Goal: Transaction & Acquisition: Obtain resource

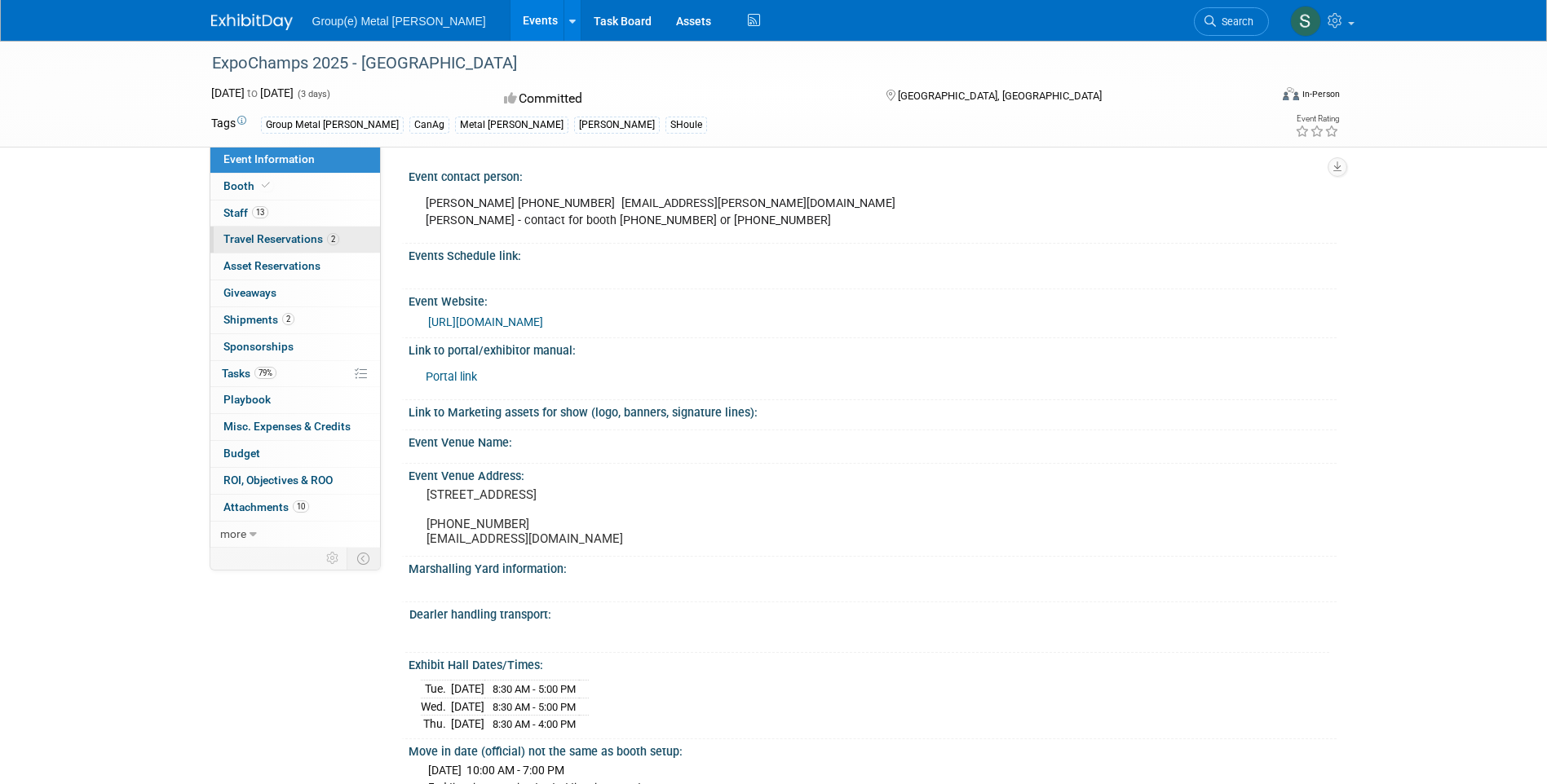
click at [301, 234] on span "Travel Reservations 2" at bounding box center [281, 239] width 116 height 13
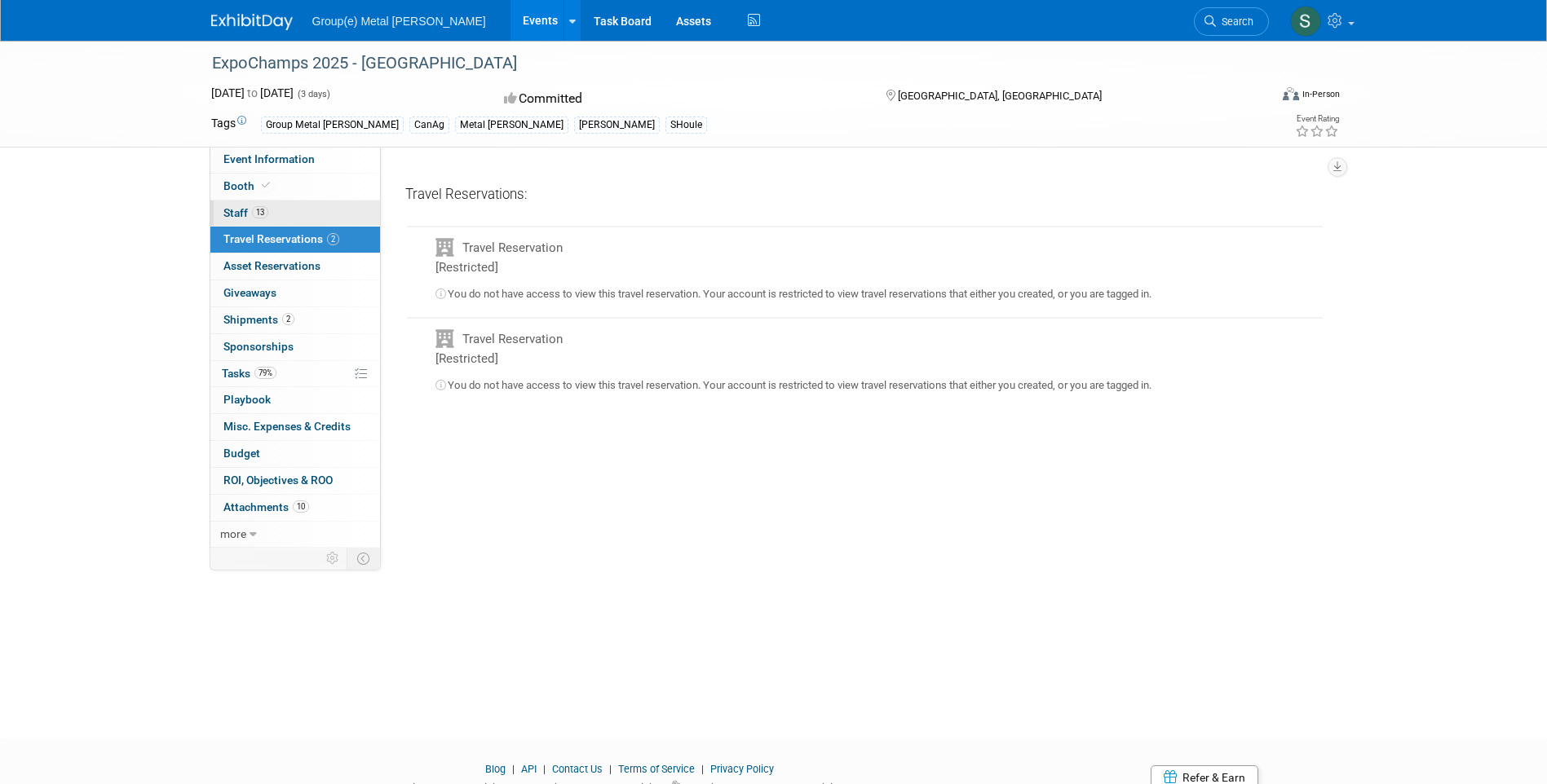
click at [268, 212] on span "13" at bounding box center [260, 212] width 16 height 12
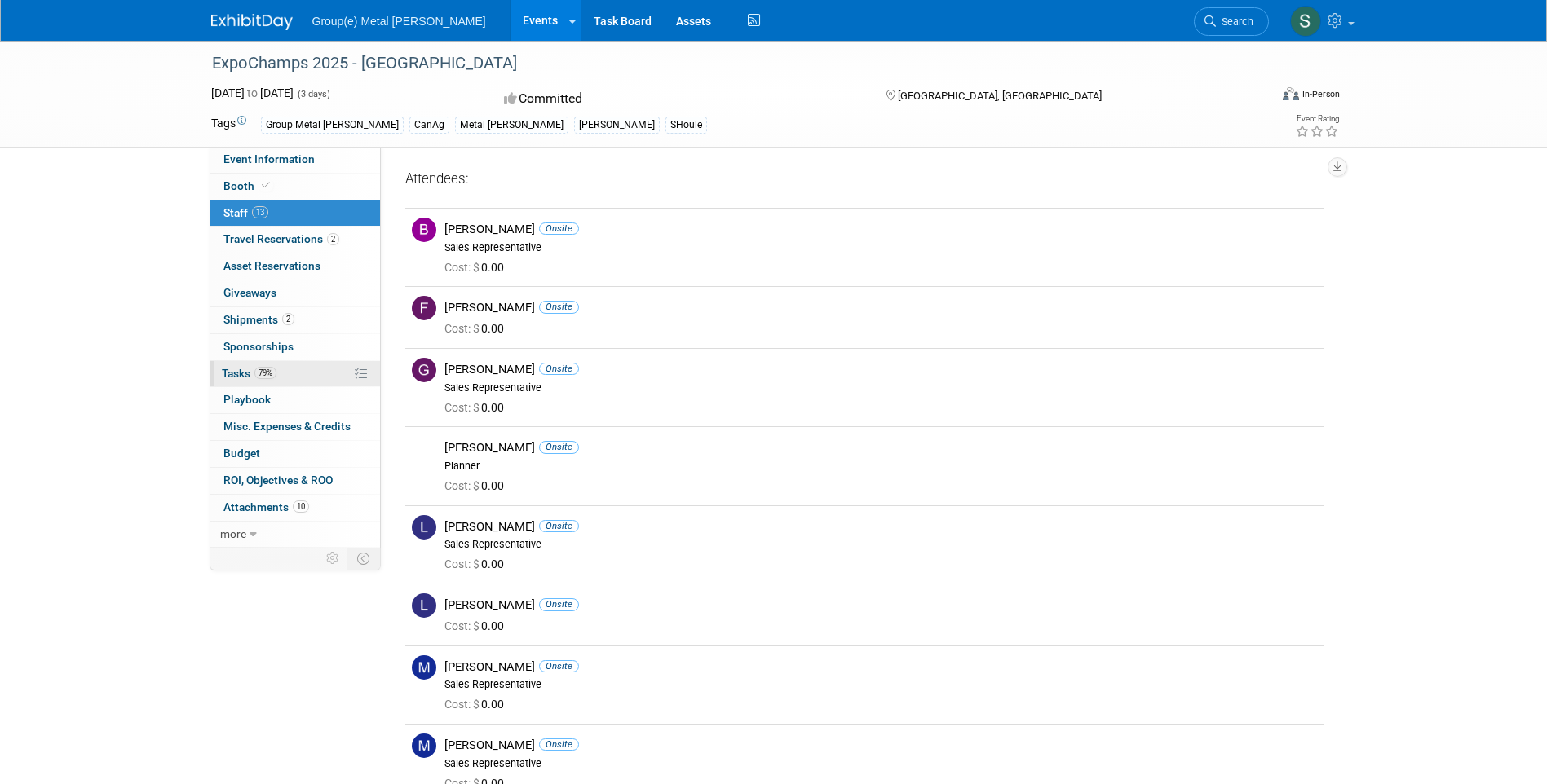
click at [263, 373] on span "79%" at bounding box center [266, 372] width 22 height 12
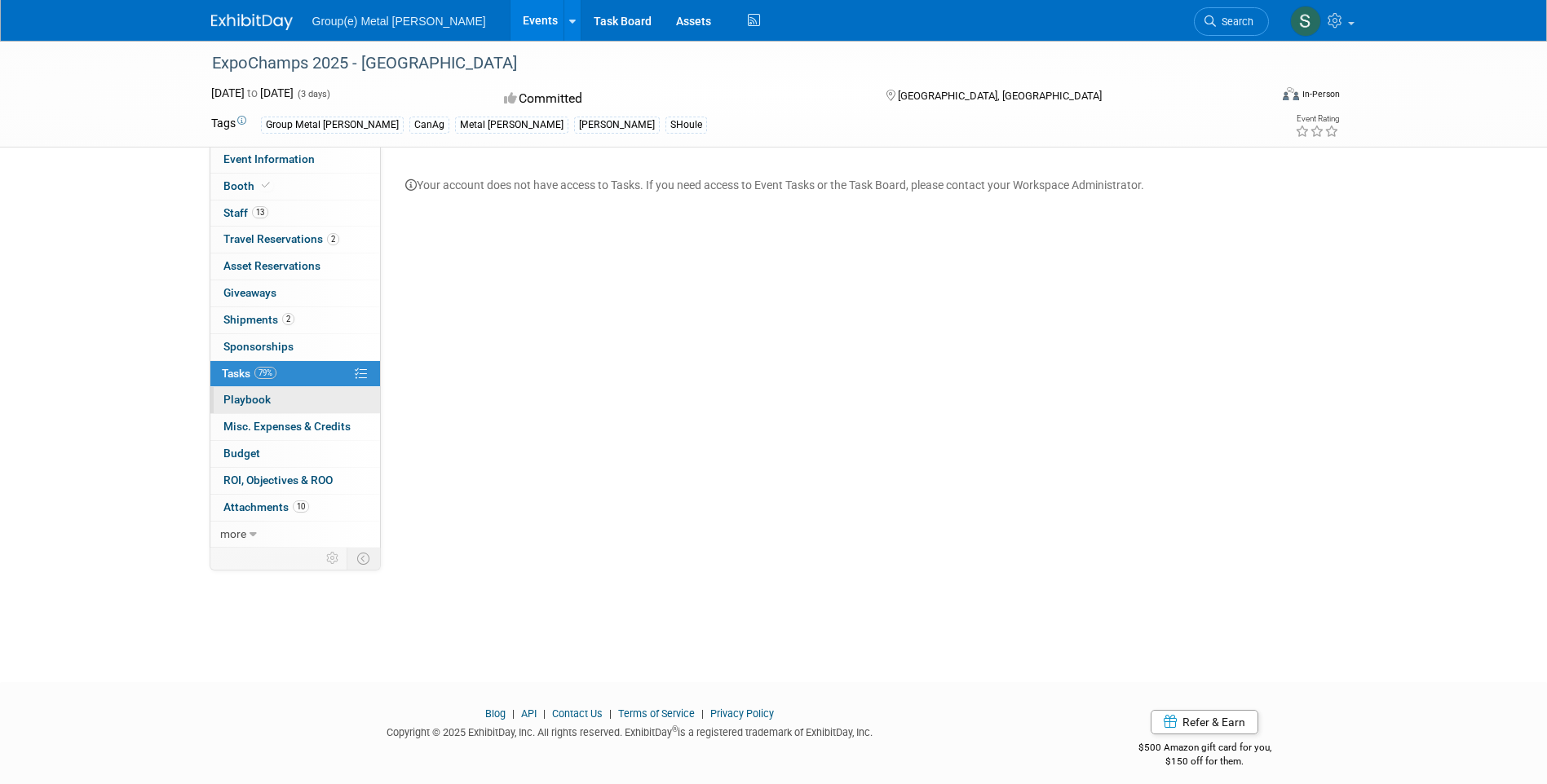
click at [263, 392] on link "0 Playbook 0" at bounding box center [295, 400] width 170 height 26
click at [263, 431] on span "Misc. Expenses & Credits 0" at bounding box center [287, 426] width 127 height 13
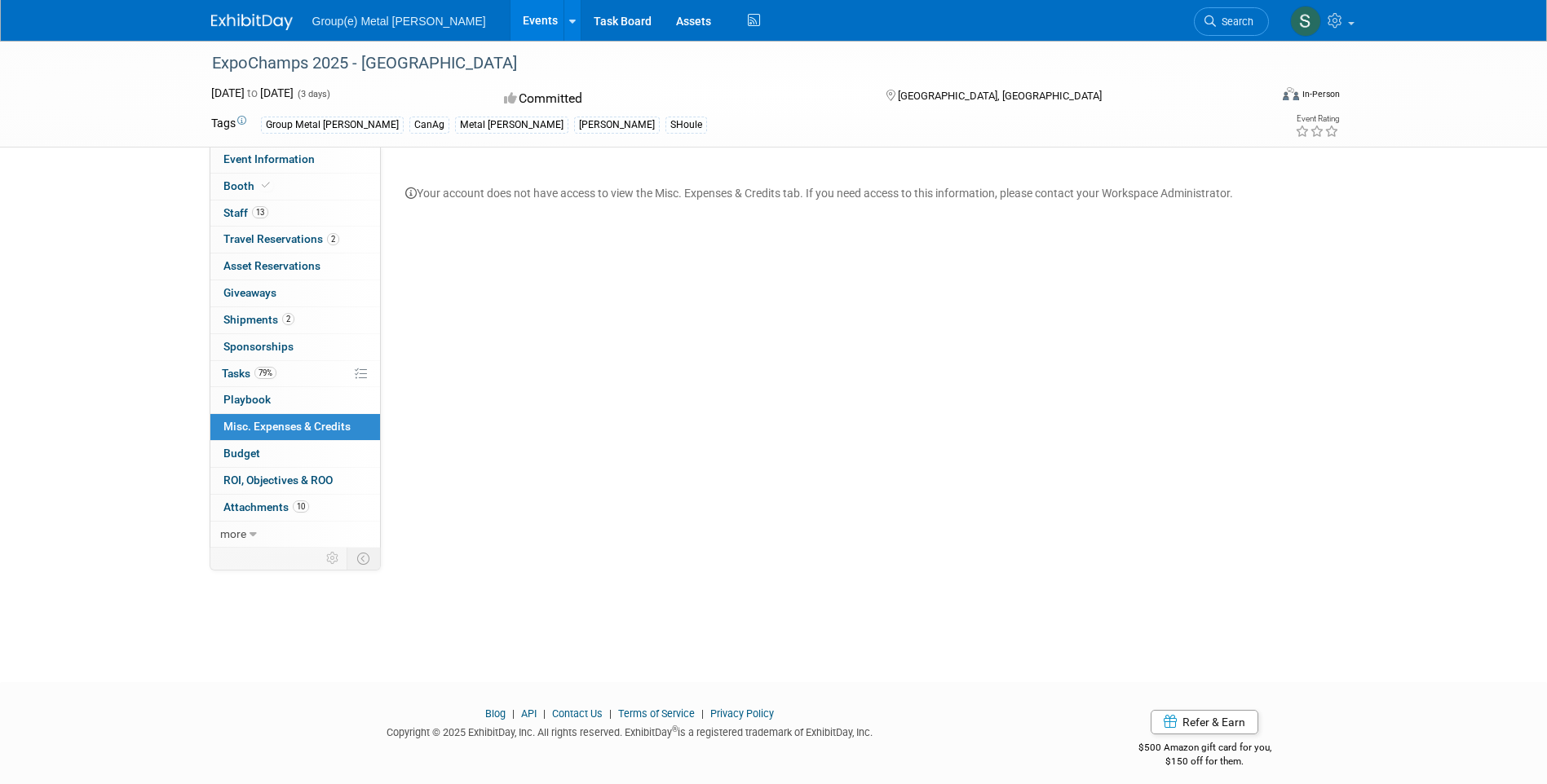
click at [262, 447] on link "Budget" at bounding box center [295, 454] width 170 height 26
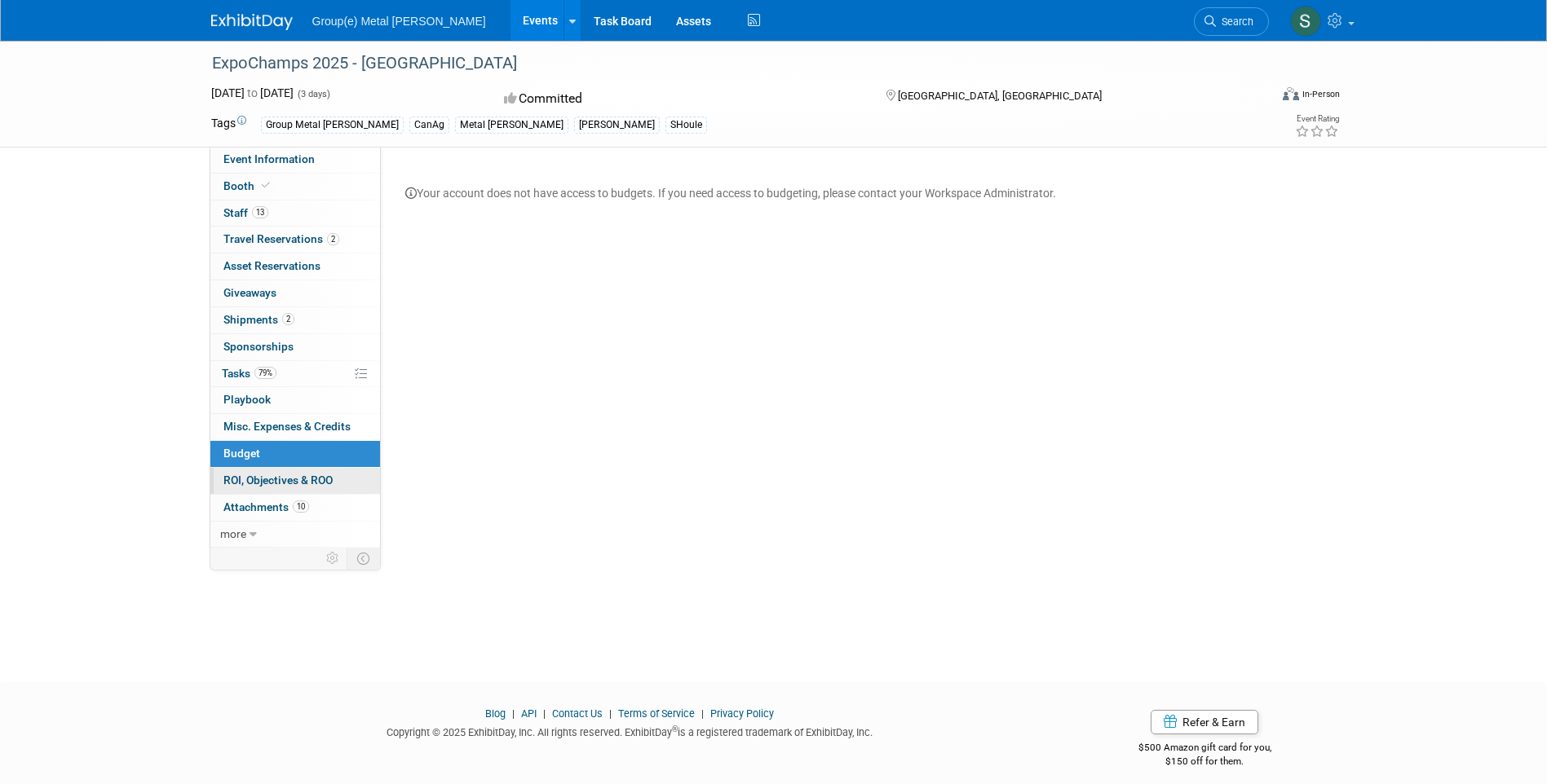
click at [271, 476] on span "ROI, Objectives & ROO 0" at bounding box center [279, 480] width 110 height 13
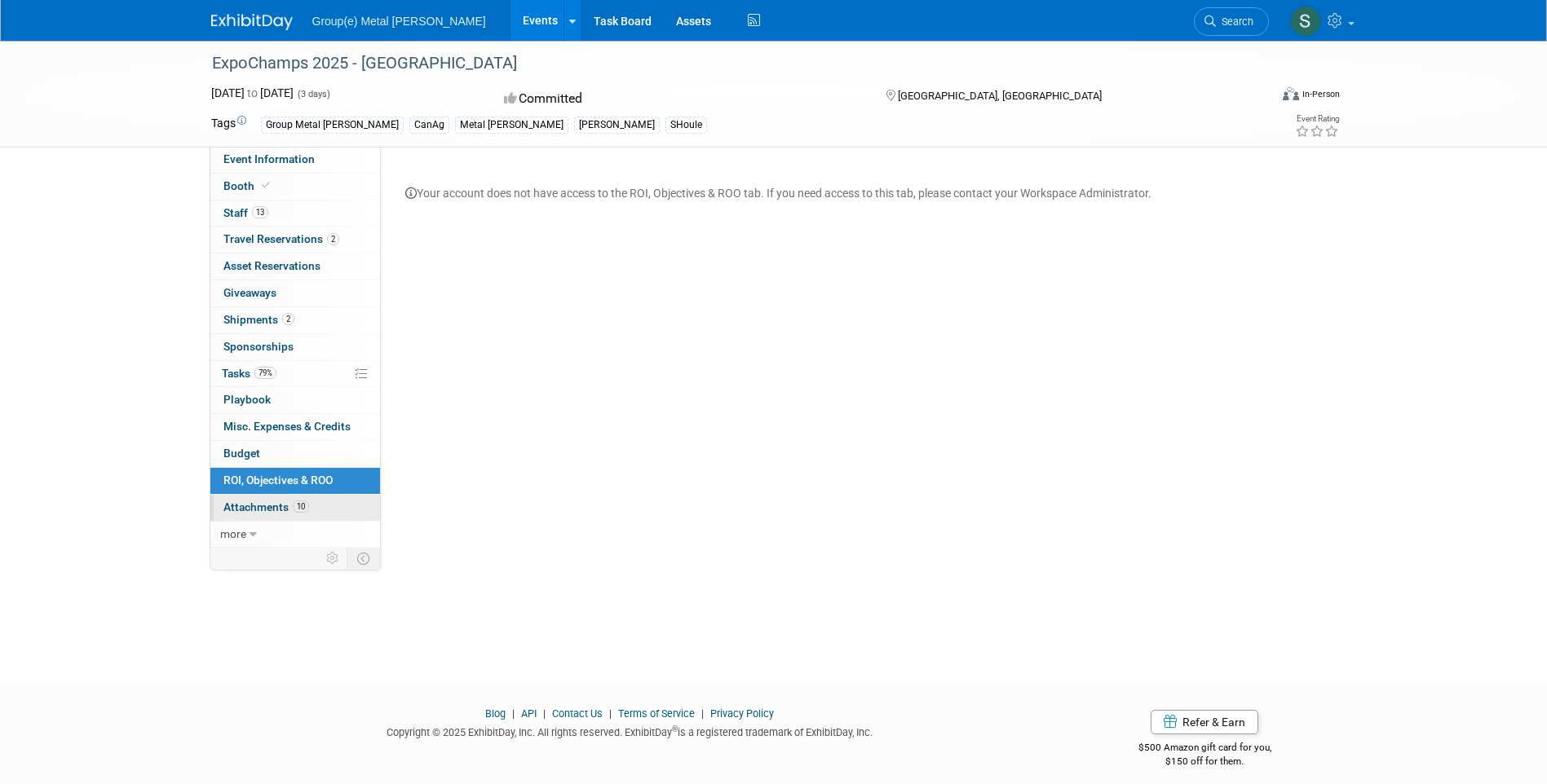
click at [271, 505] on span "Attachments 10" at bounding box center [267, 507] width 86 height 13
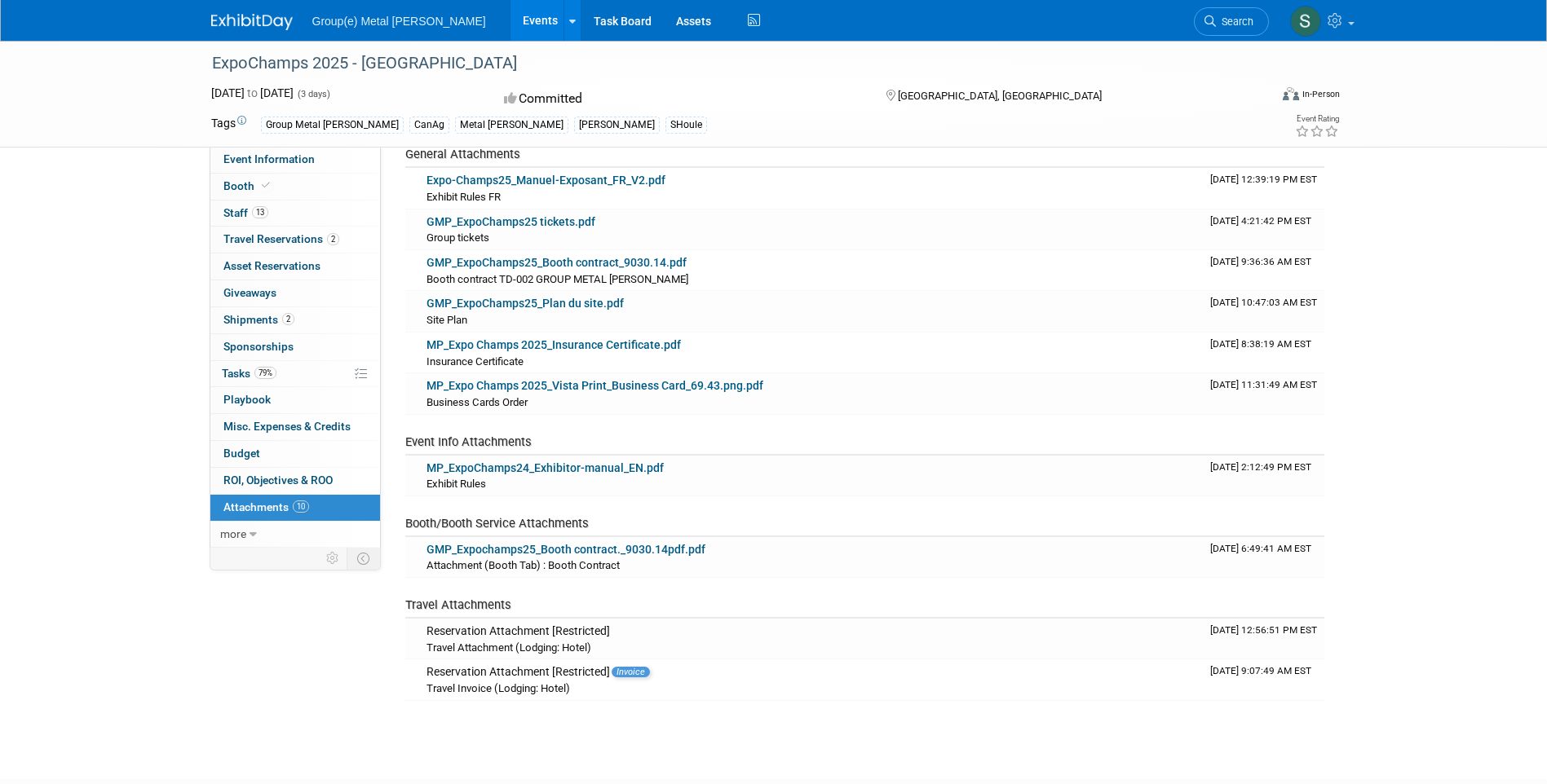
scroll to position [122, 0]
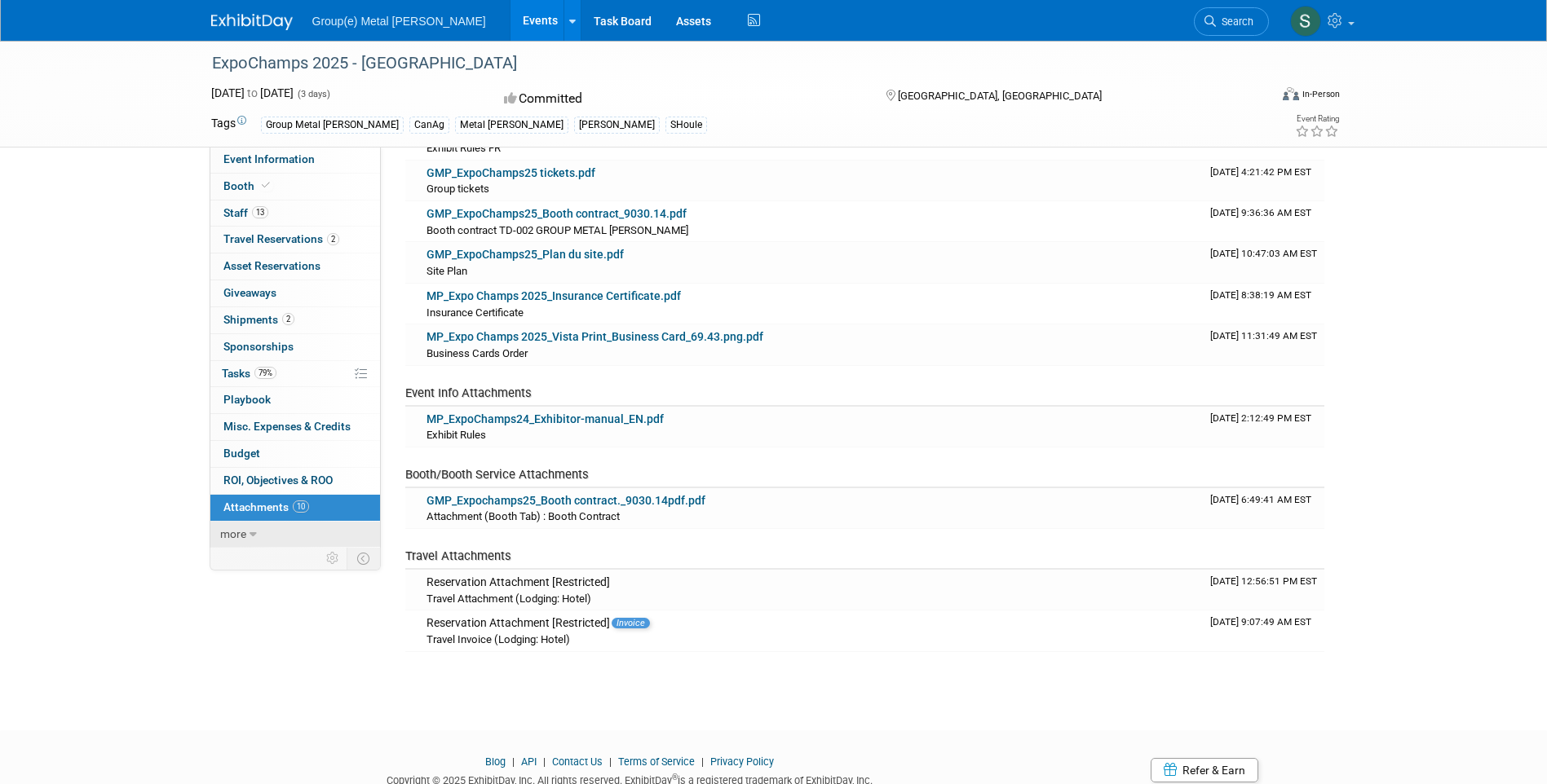
click at [256, 529] on icon at bounding box center [253, 535] width 7 height 12
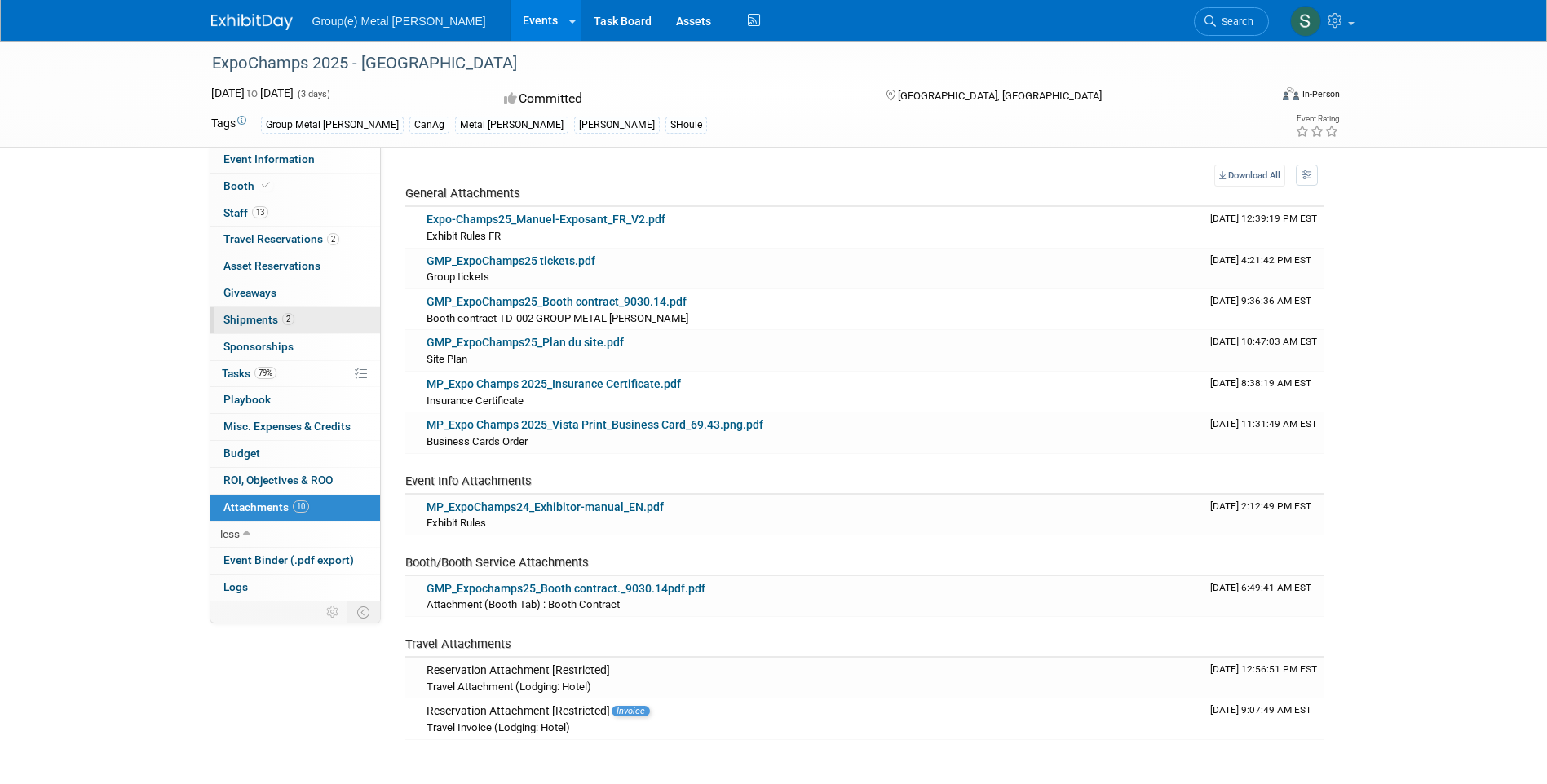
scroll to position [0, 0]
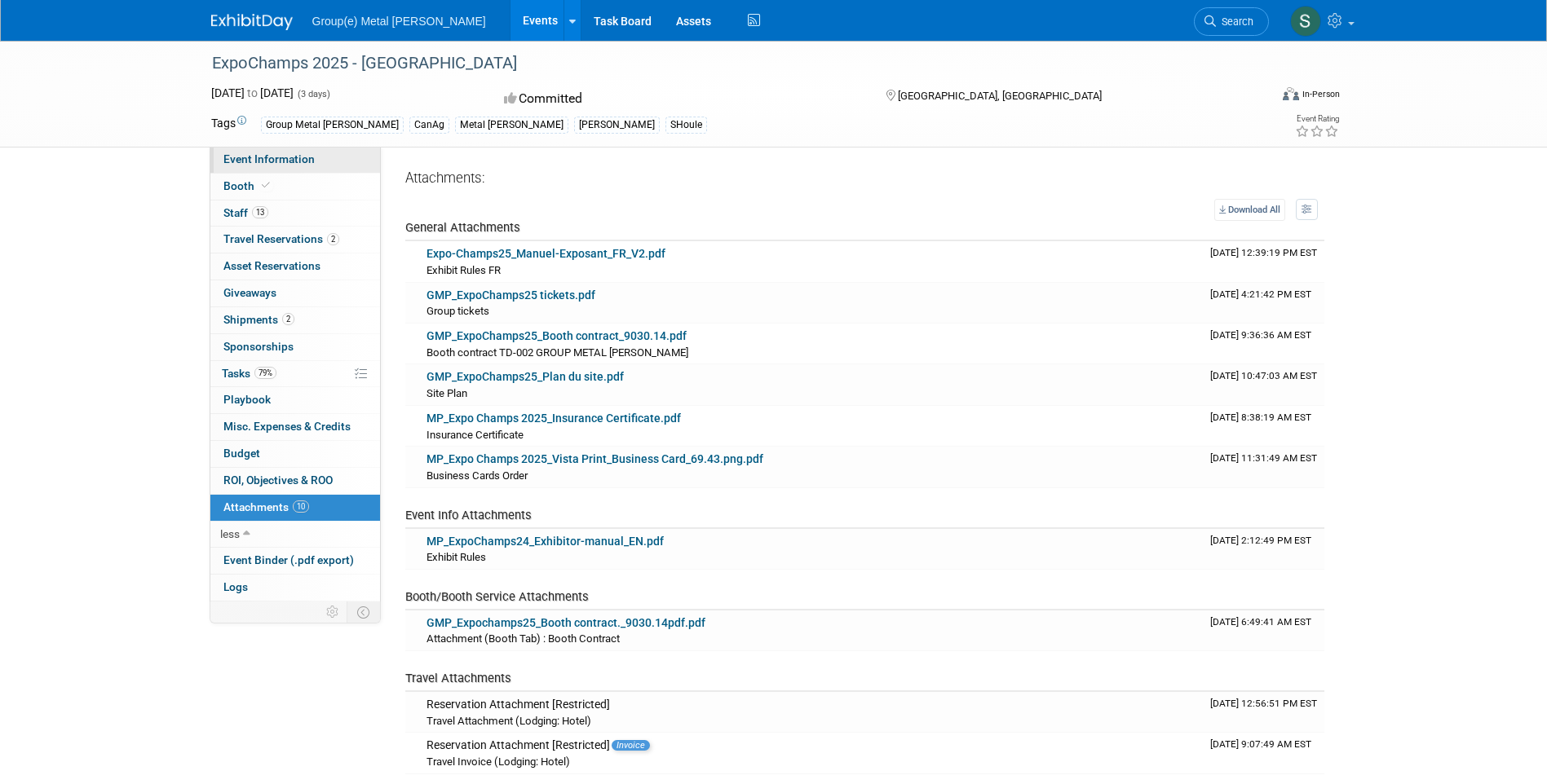
click at [260, 155] on span "Event Information" at bounding box center [269, 159] width 91 height 13
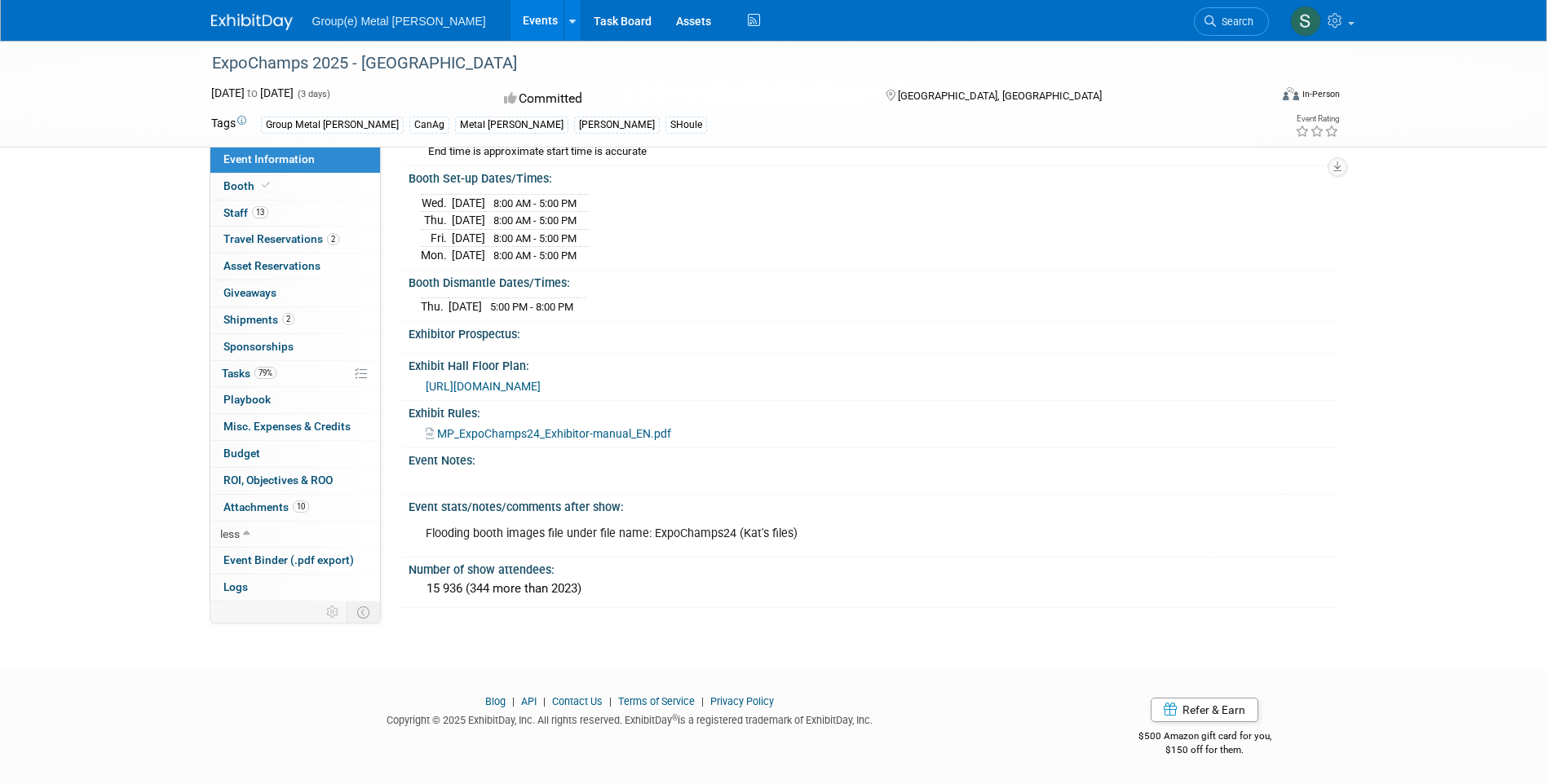
scroll to position [662, 0]
click at [272, 204] on link "13 Staff 13" at bounding box center [295, 214] width 170 height 26
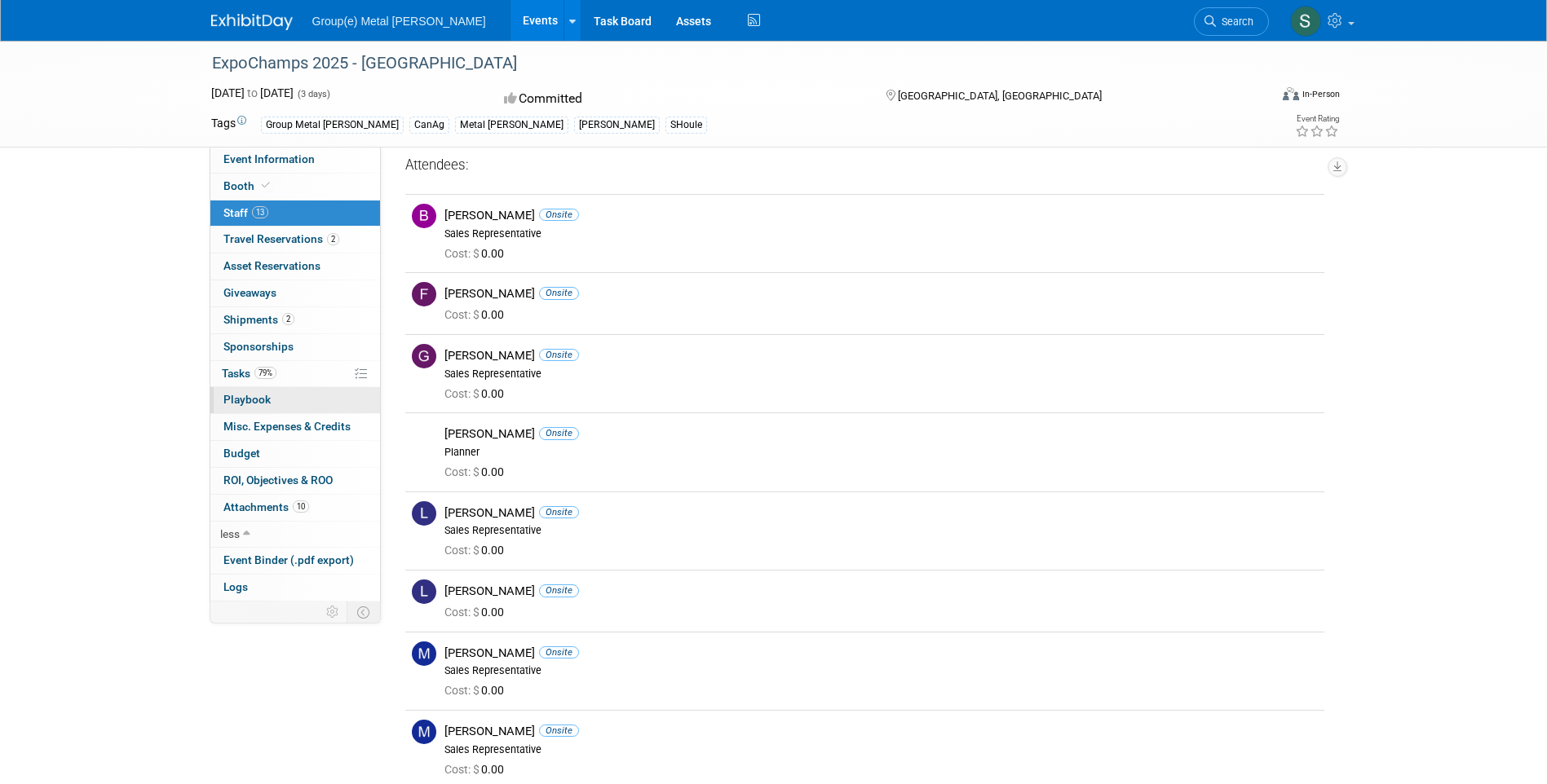
scroll to position [0, 0]
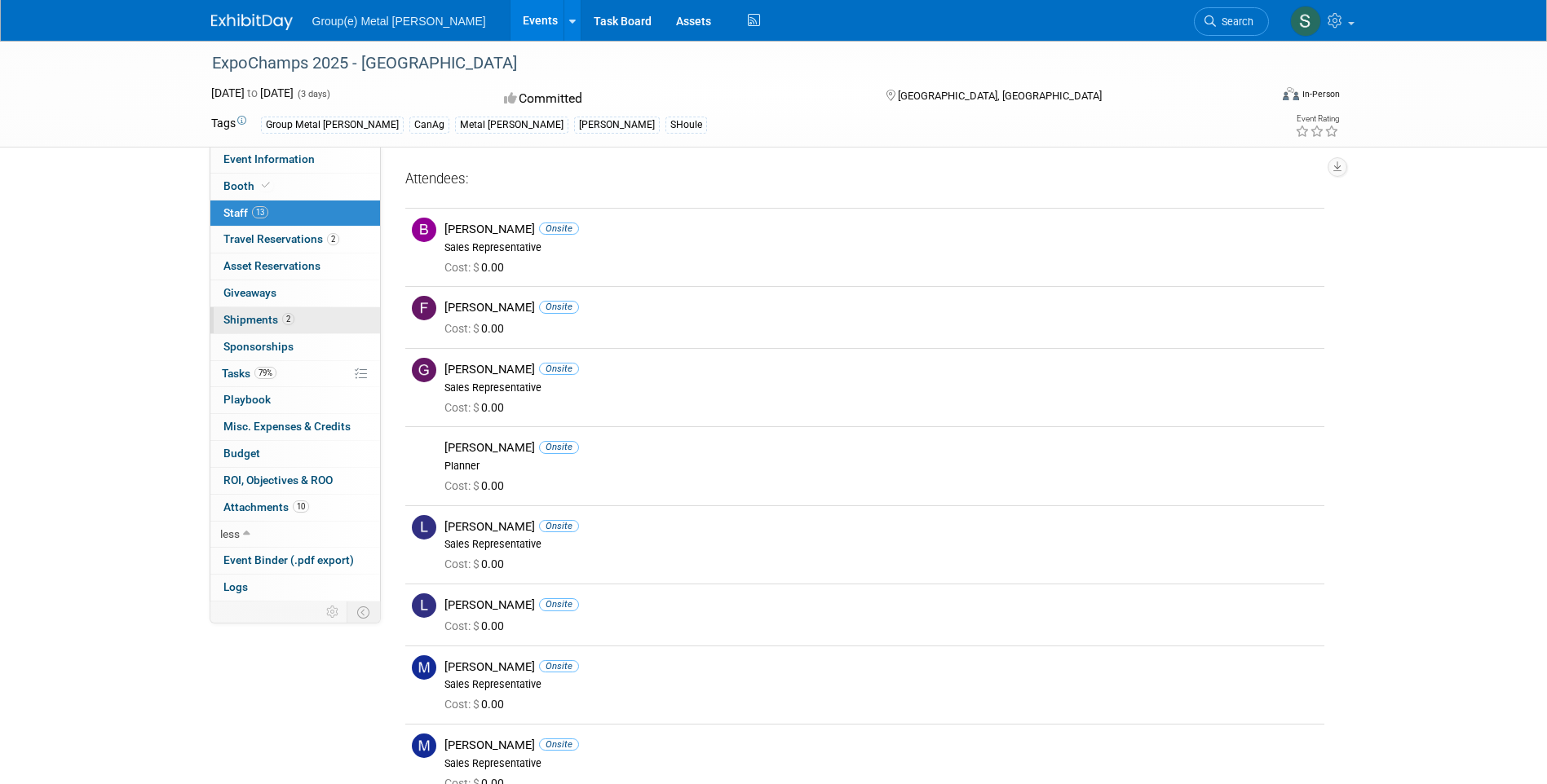
click at [266, 325] on span "Shipments 2" at bounding box center [259, 319] width 71 height 13
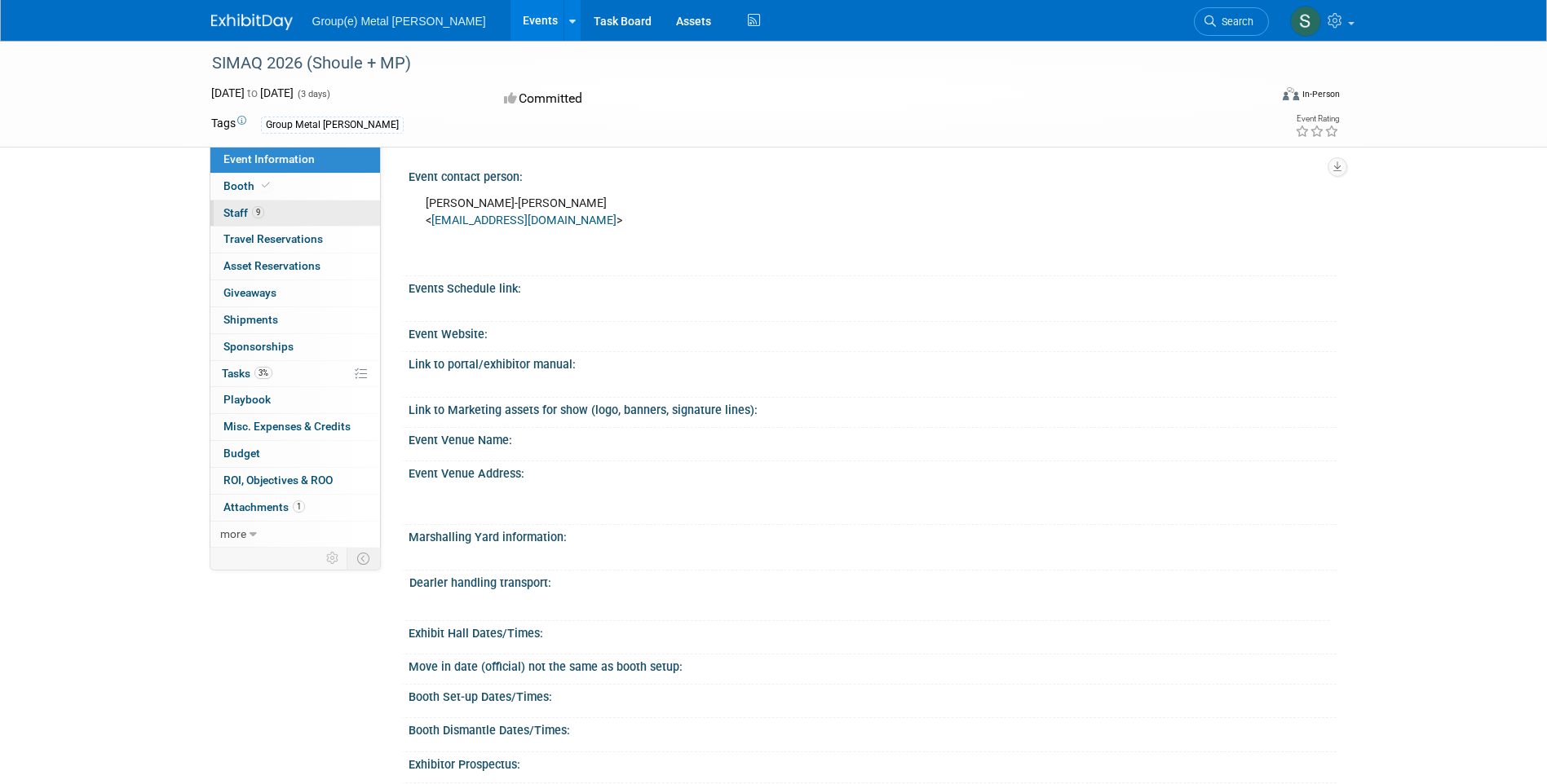
click at [258, 212] on span "9" at bounding box center [258, 212] width 12 height 12
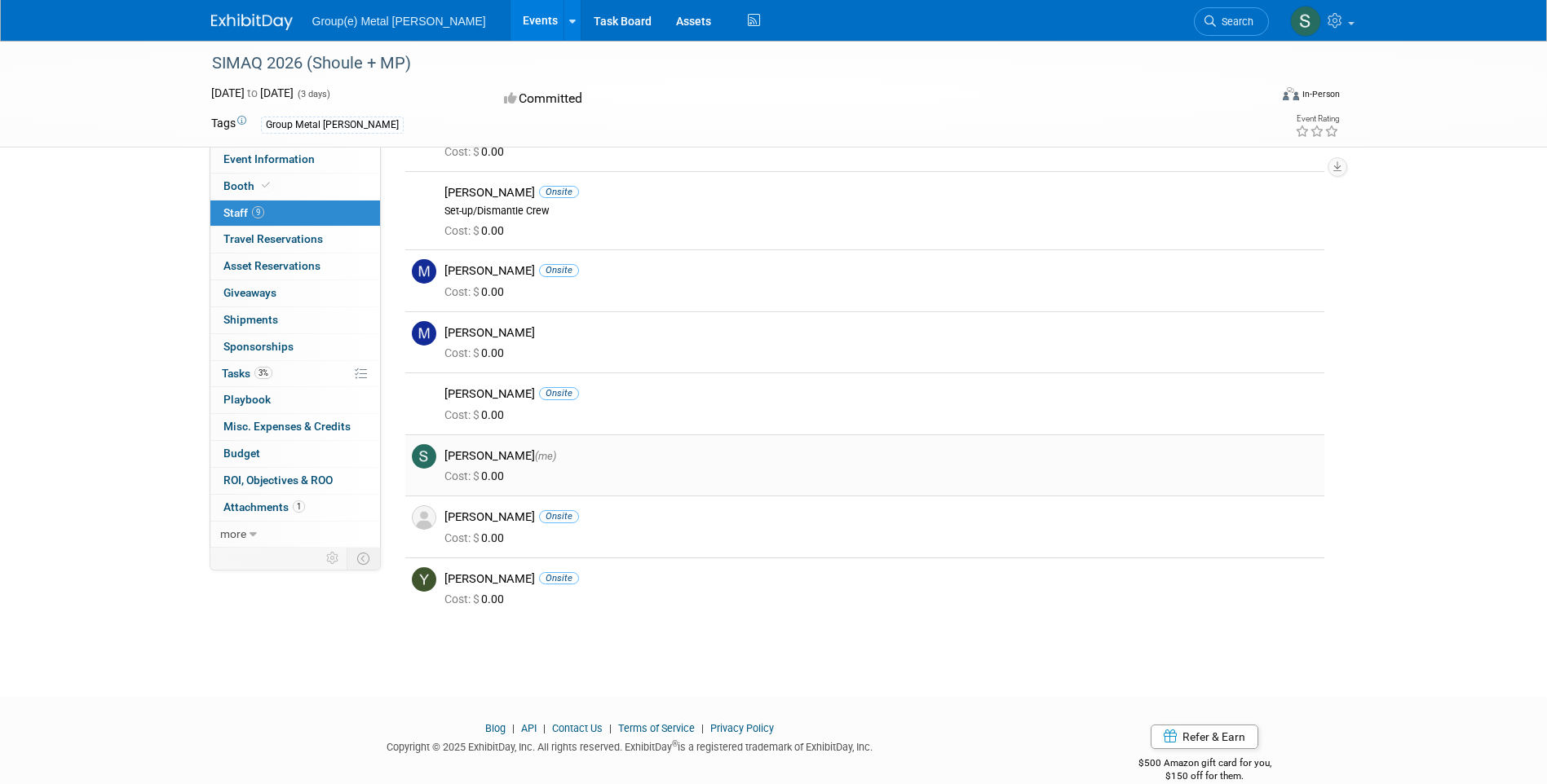
scroll to position [187, 0]
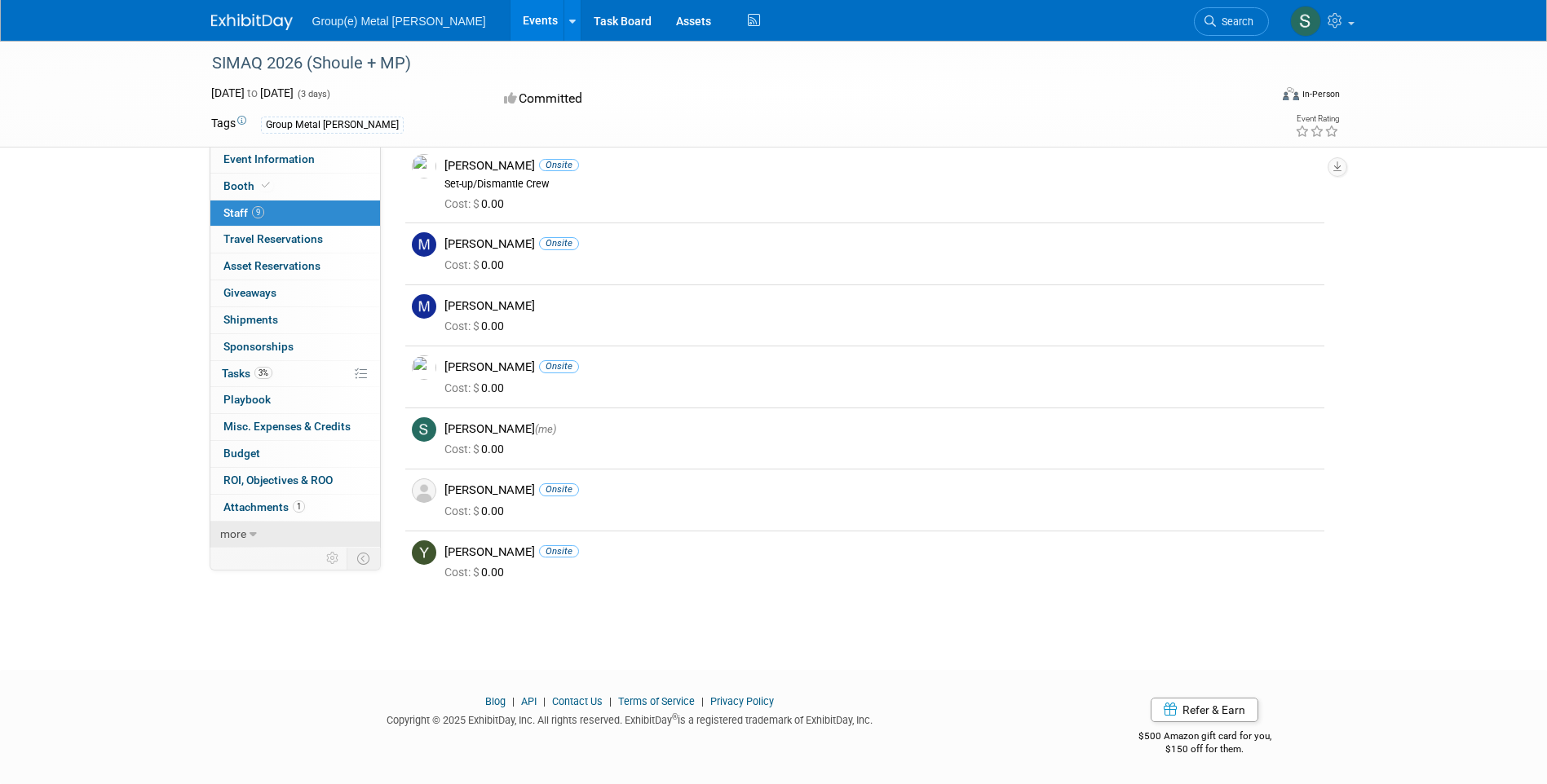
click at [235, 536] on span "more" at bounding box center [233, 534] width 26 height 13
click at [270, 239] on span "Travel Reservations 0" at bounding box center [273, 239] width 100 height 13
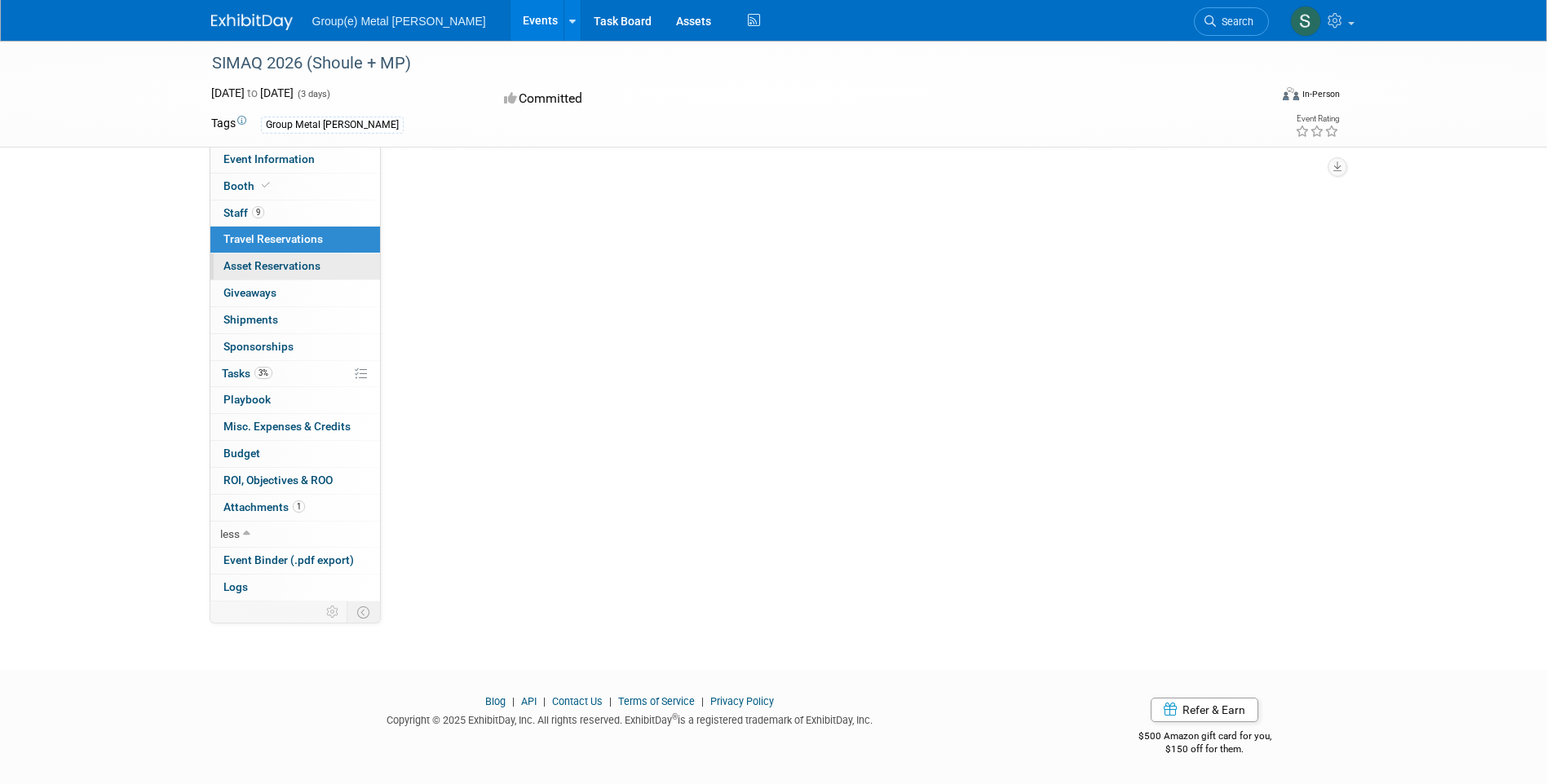
scroll to position [0, 0]
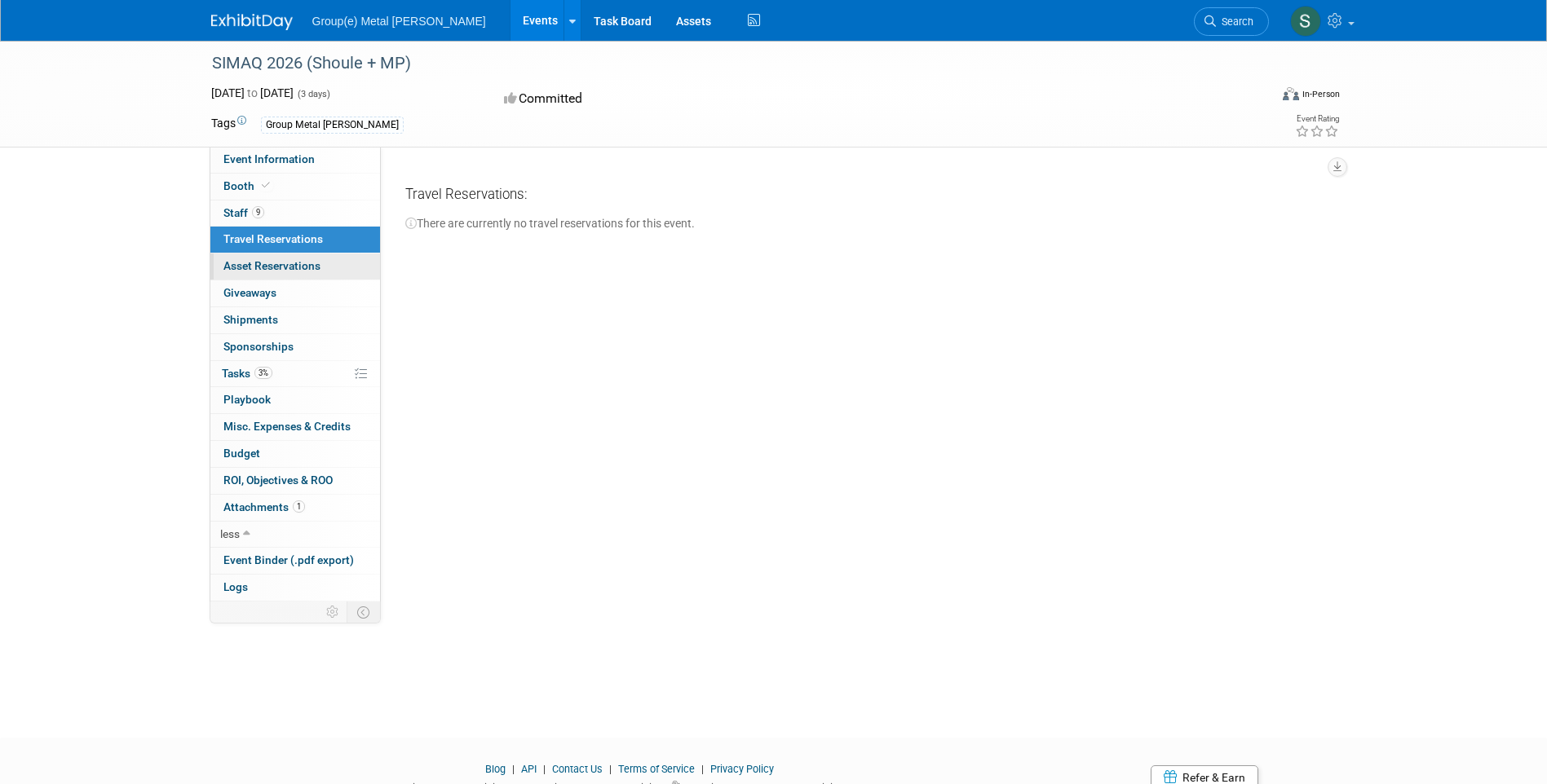
click at [279, 264] on span "Asset Reservations 0" at bounding box center [272, 266] width 97 height 13
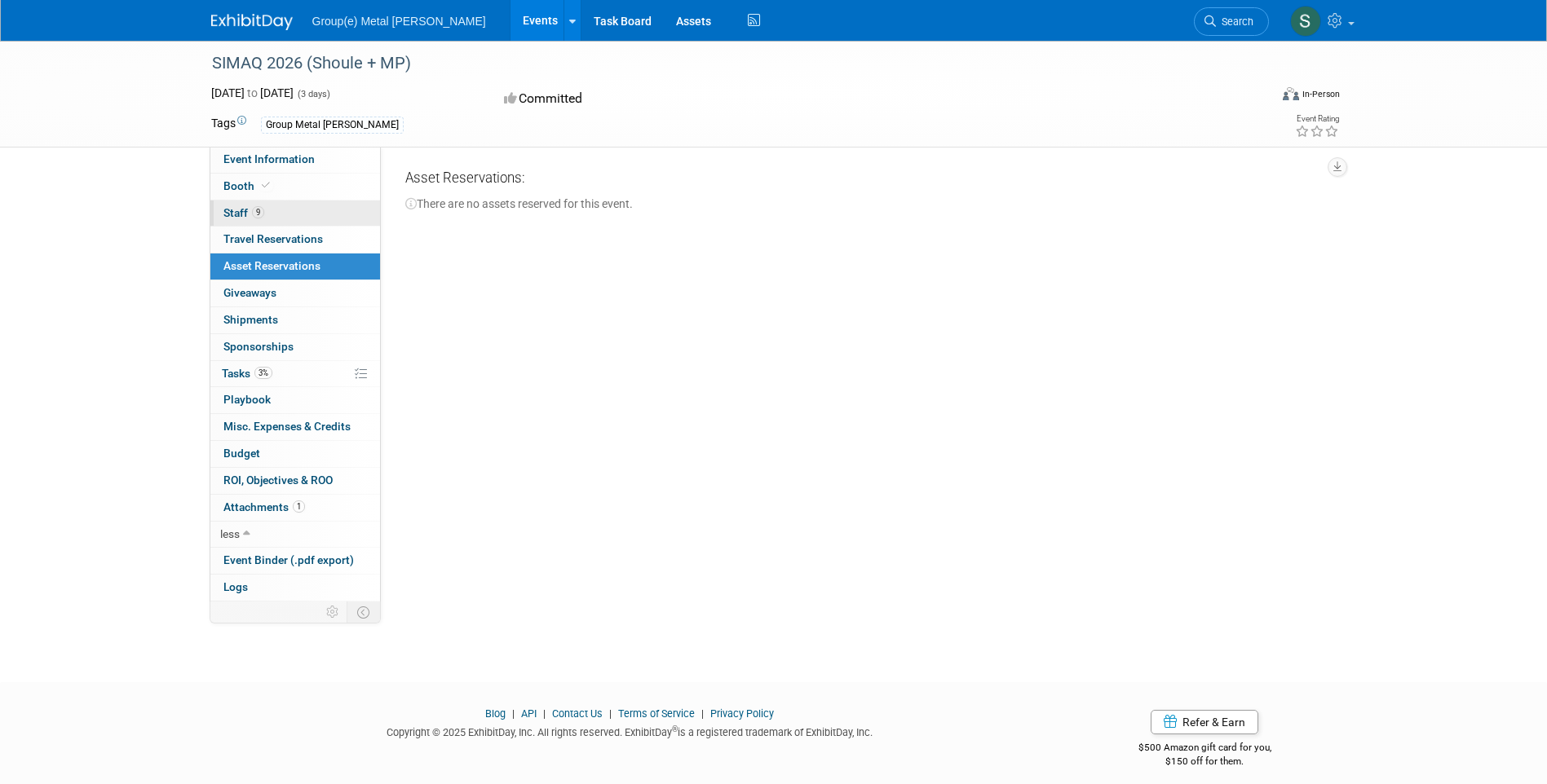
click at [256, 220] on link "9 Staff 9" at bounding box center [295, 214] width 170 height 26
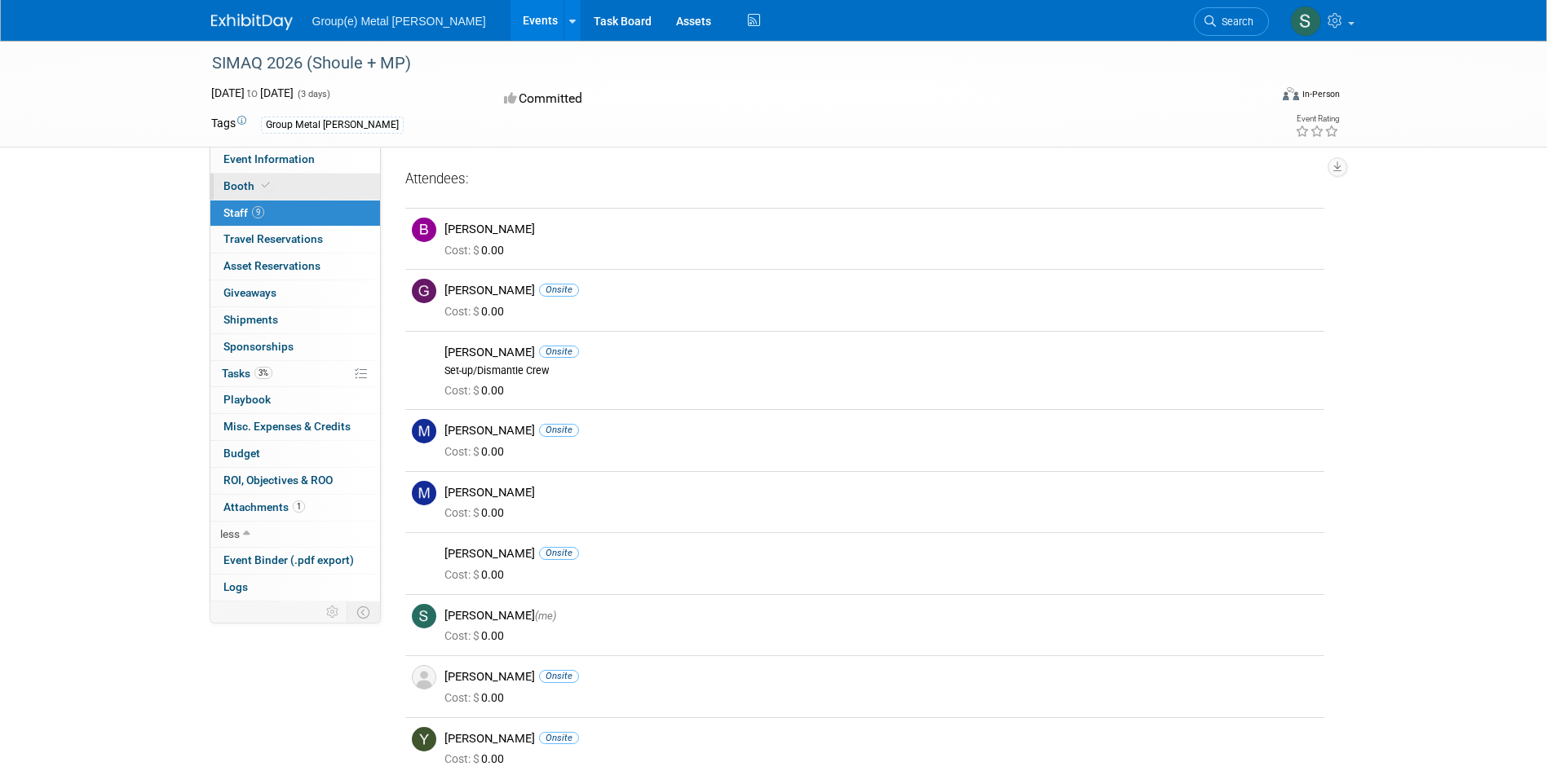
click at [256, 185] on span "Booth" at bounding box center [248, 185] width 49 height 13
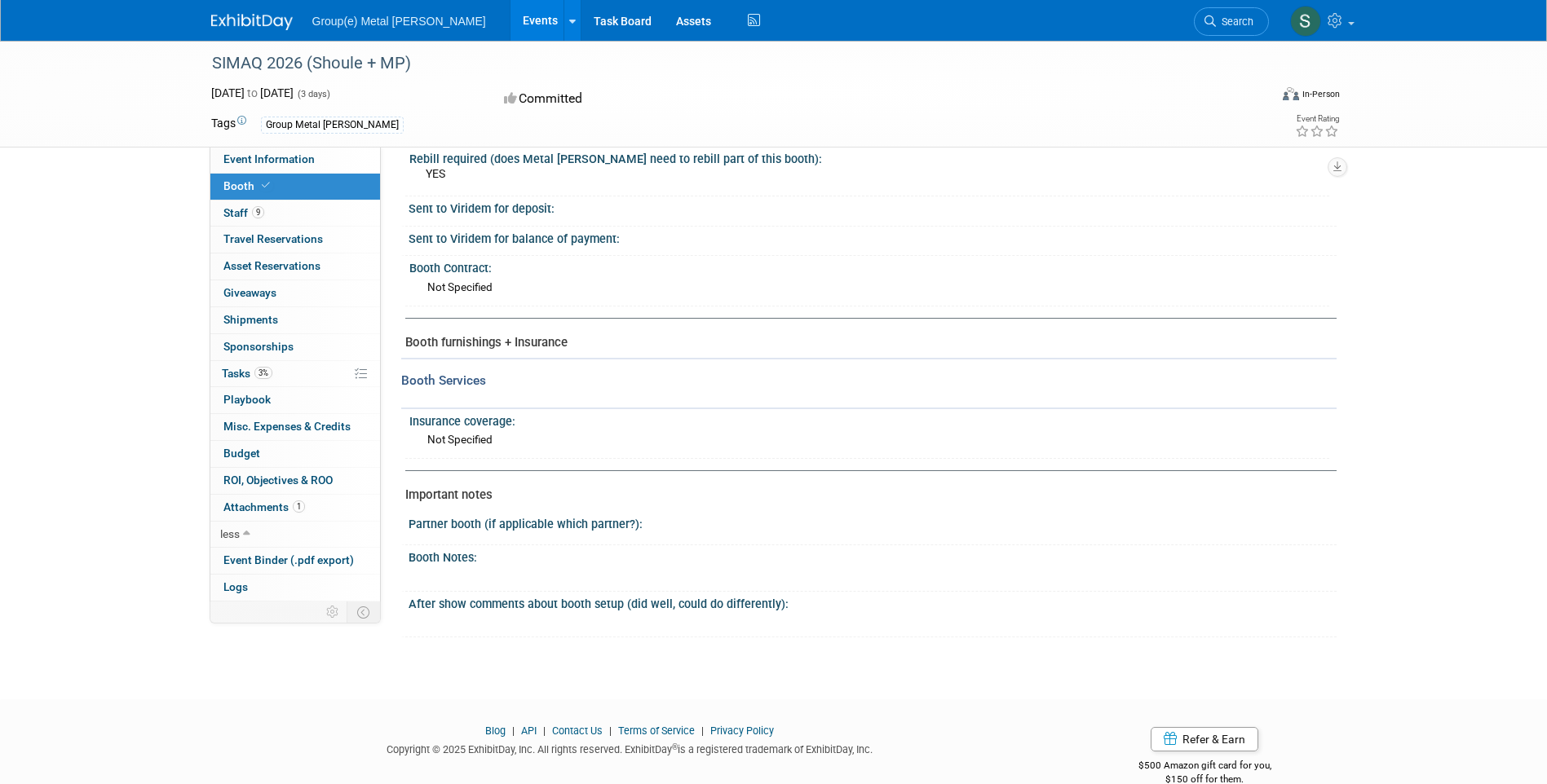
scroll to position [408, 0]
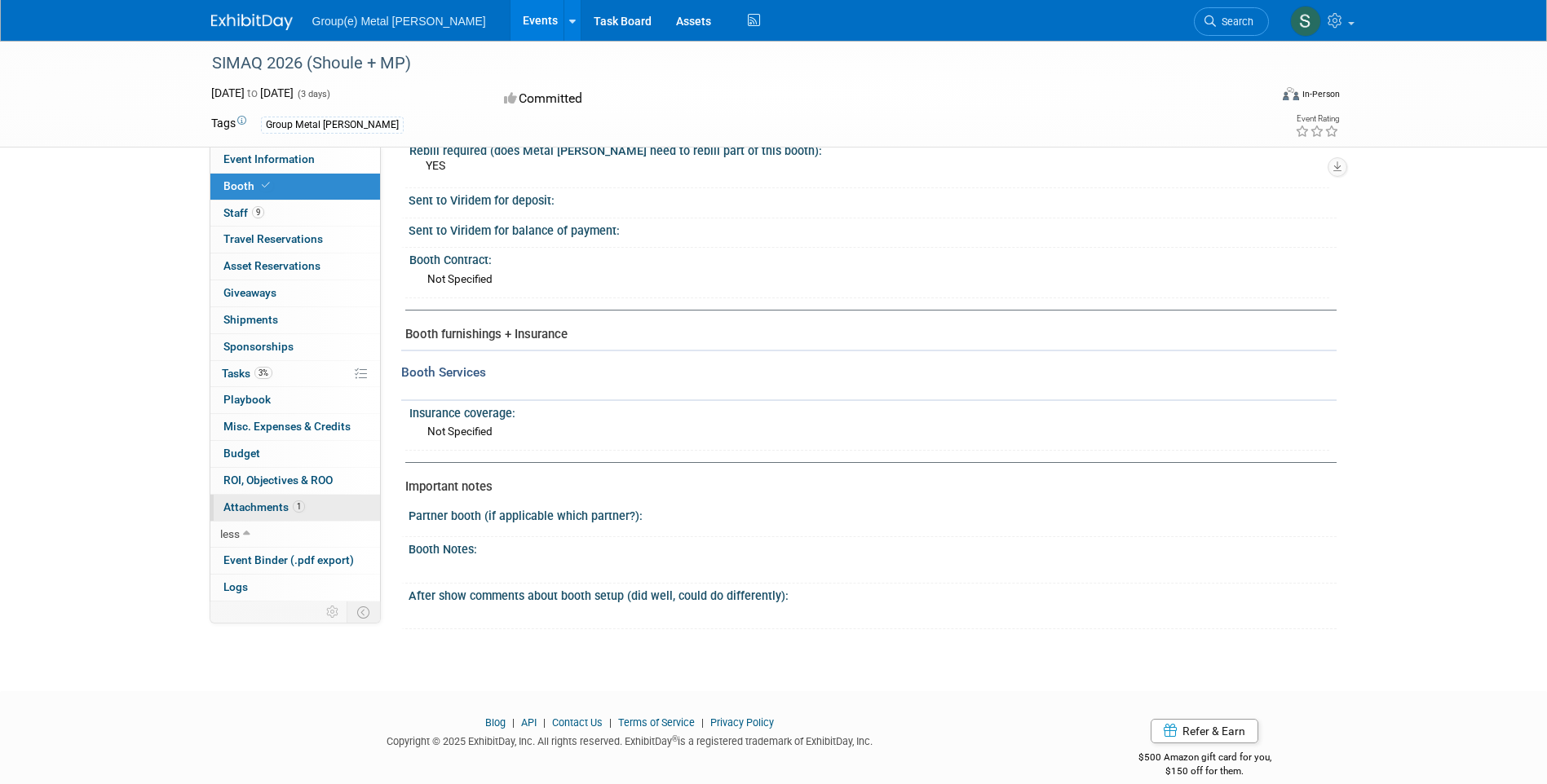
click at [295, 509] on span "1" at bounding box center [299, 506] width 12 height 12
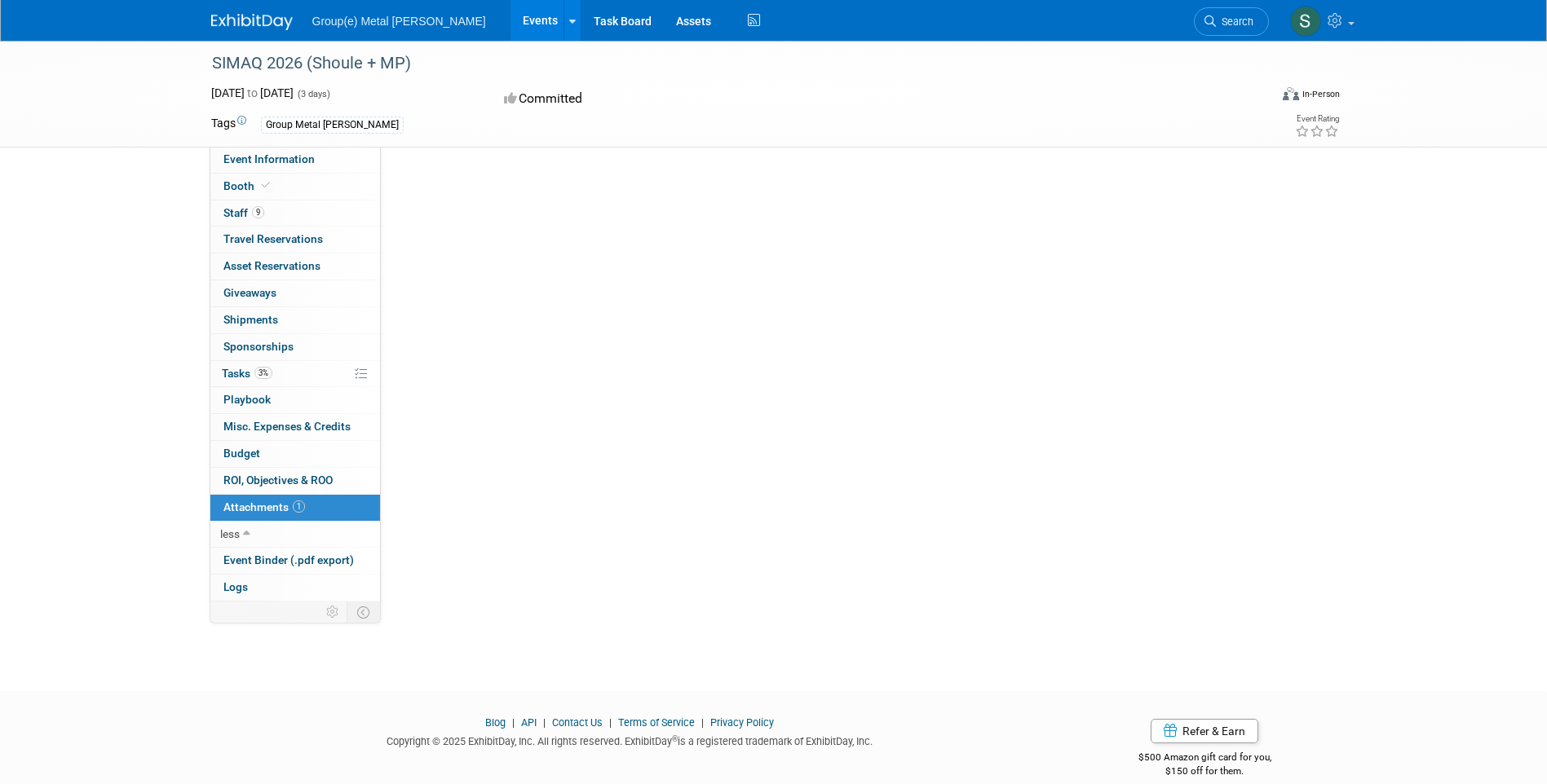
scroll to position [0, 0]
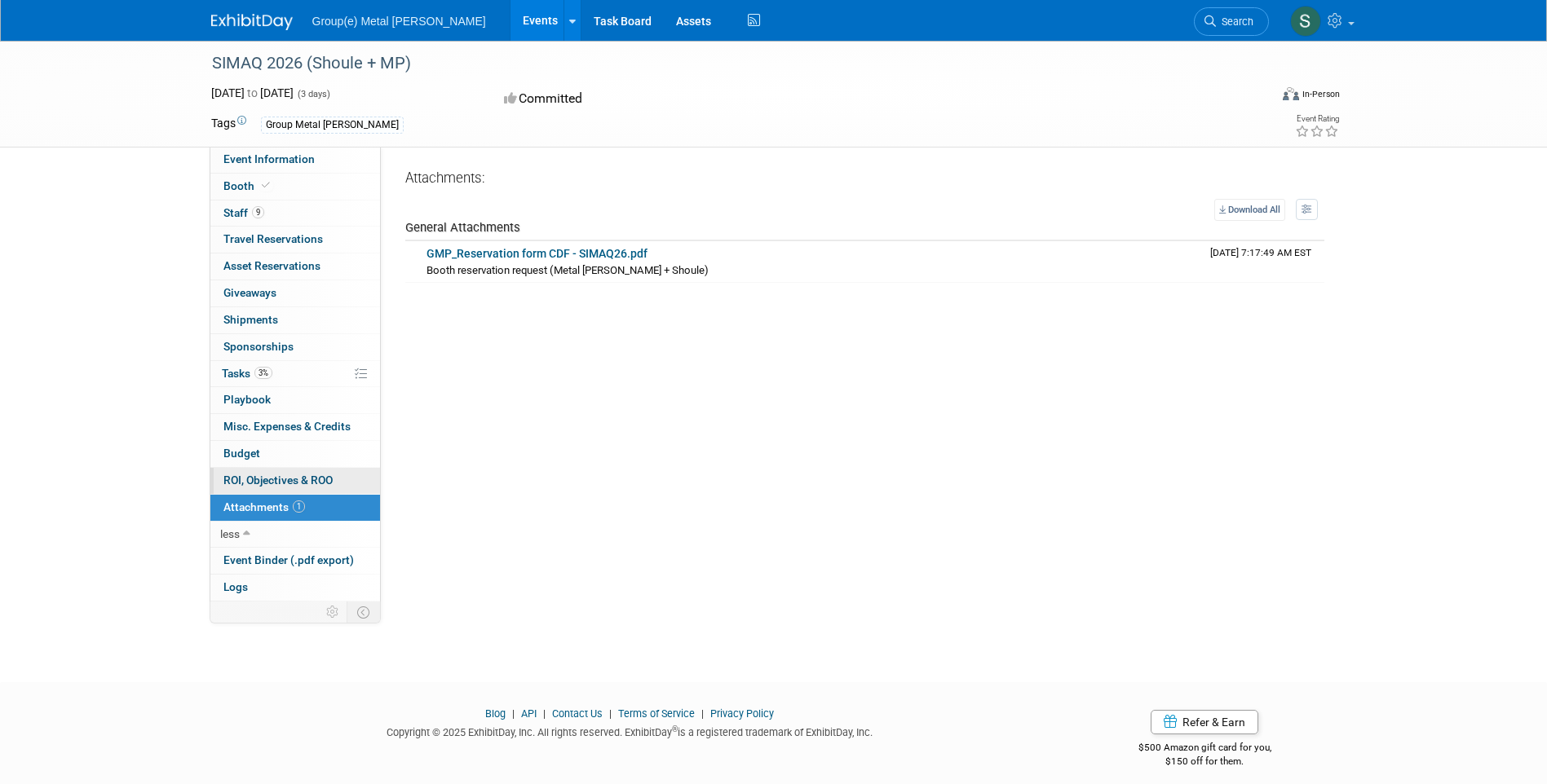
click at [275, 486] on link "0 ROI, Objectives & ROO 0" at bounding box center [295, 481] width 170 height 26
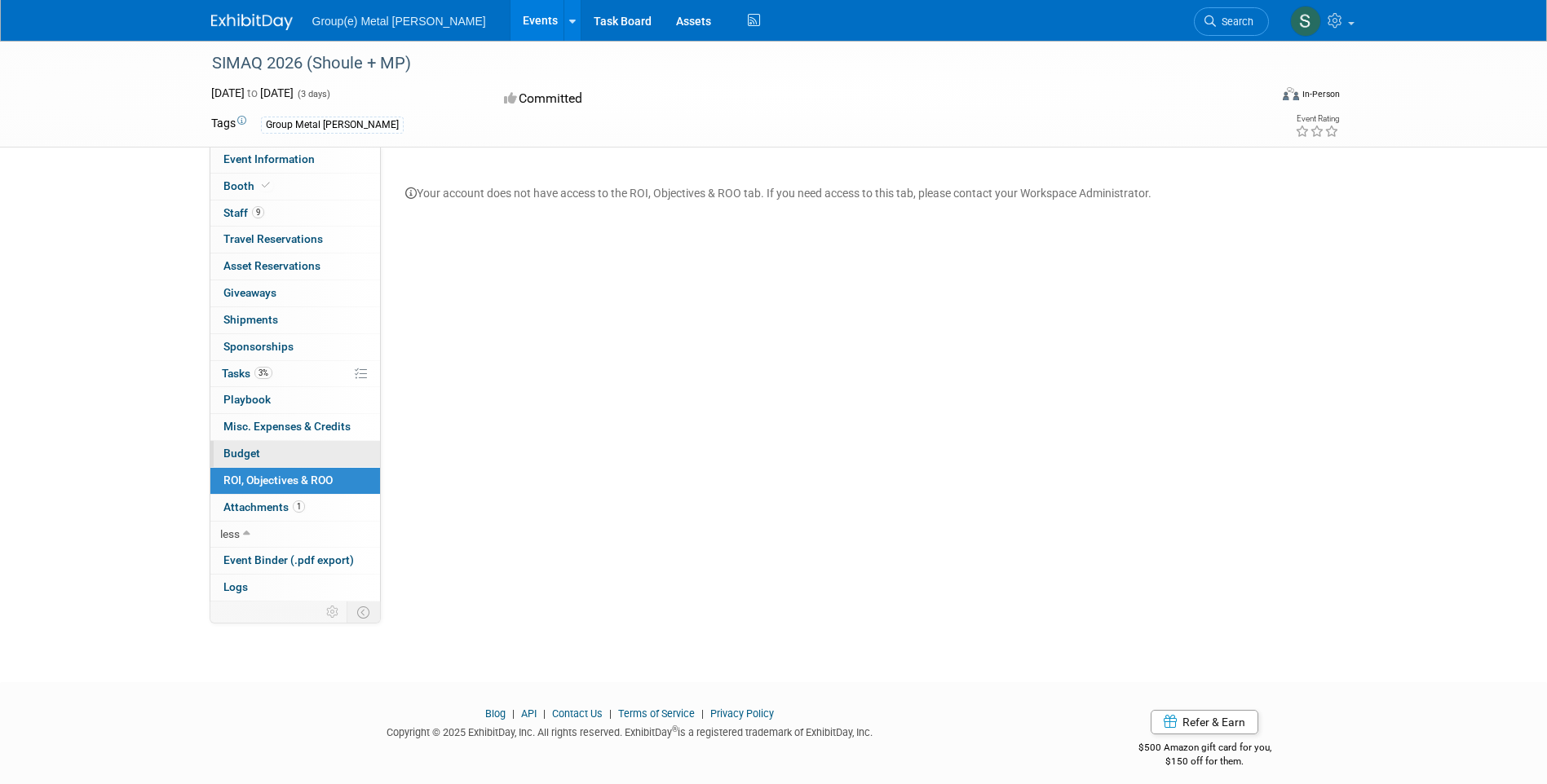
click at [250, 455] on span "Budget" at bounding box center [242, 453] width 37 height 13
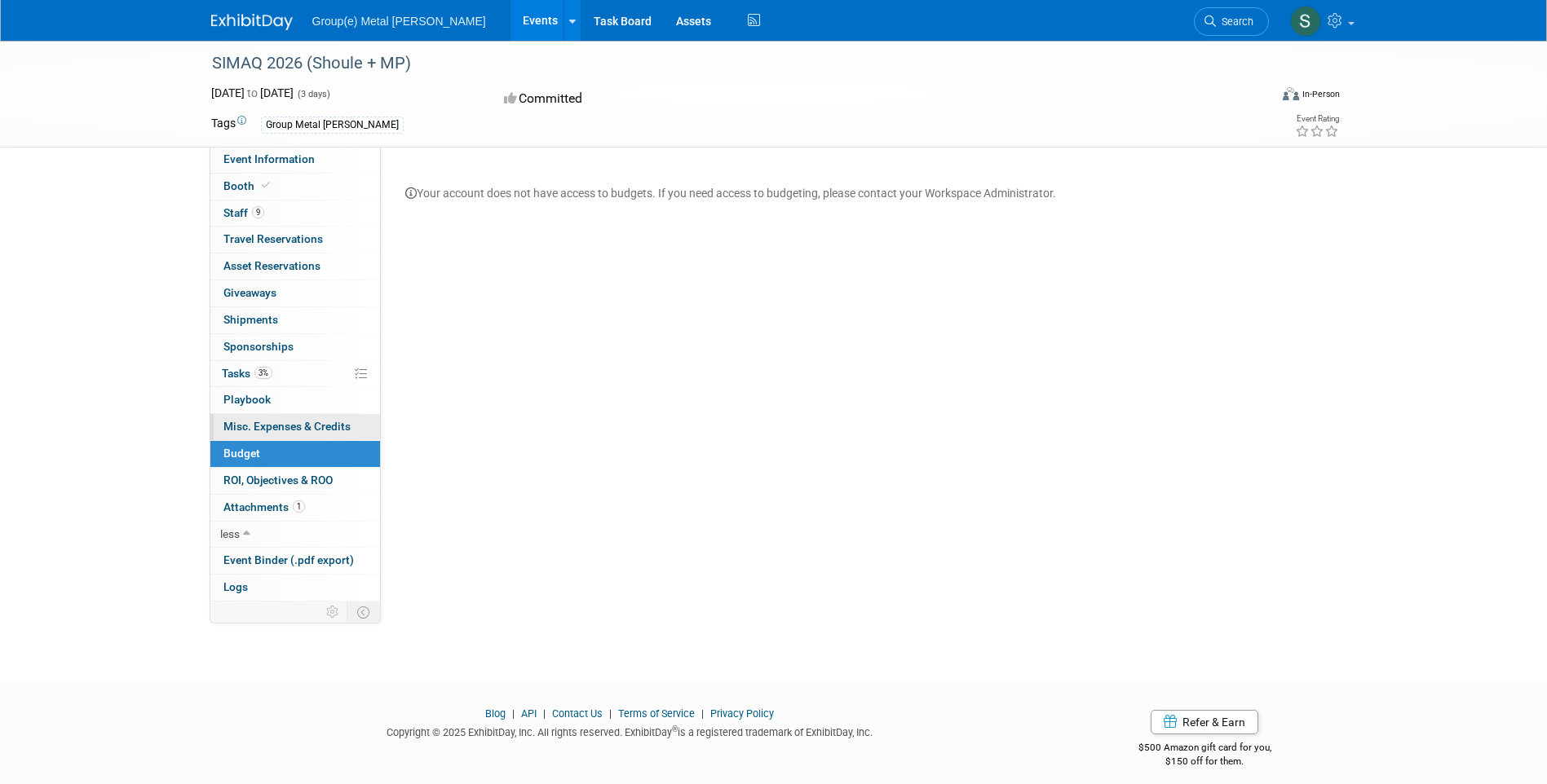
click at [250, 430] on span "Misc. Expenses & Credits 0" at bounding box center [287, 426] width 127 height 13
click at [247, 400] on span "Playbook 0" at bounding box center [247, 399] width 47 height 13
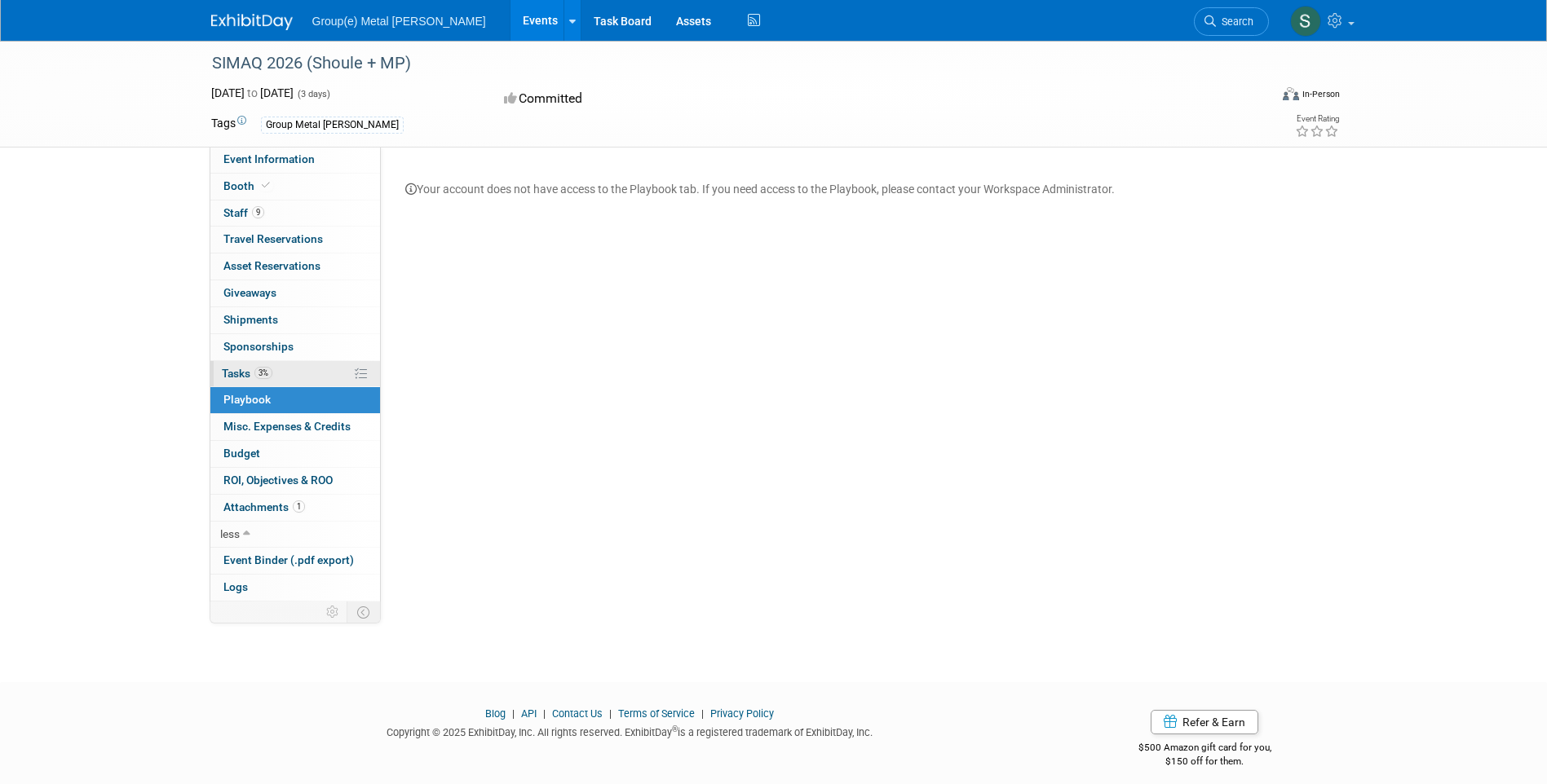
click at [249, 373] on span "Tasks 3%" at bounding box center [247, 373] width 50 height 13
click at [261, 341] on span "Sponsorships 0" at bounding box center [258, 346] width 70 height 13
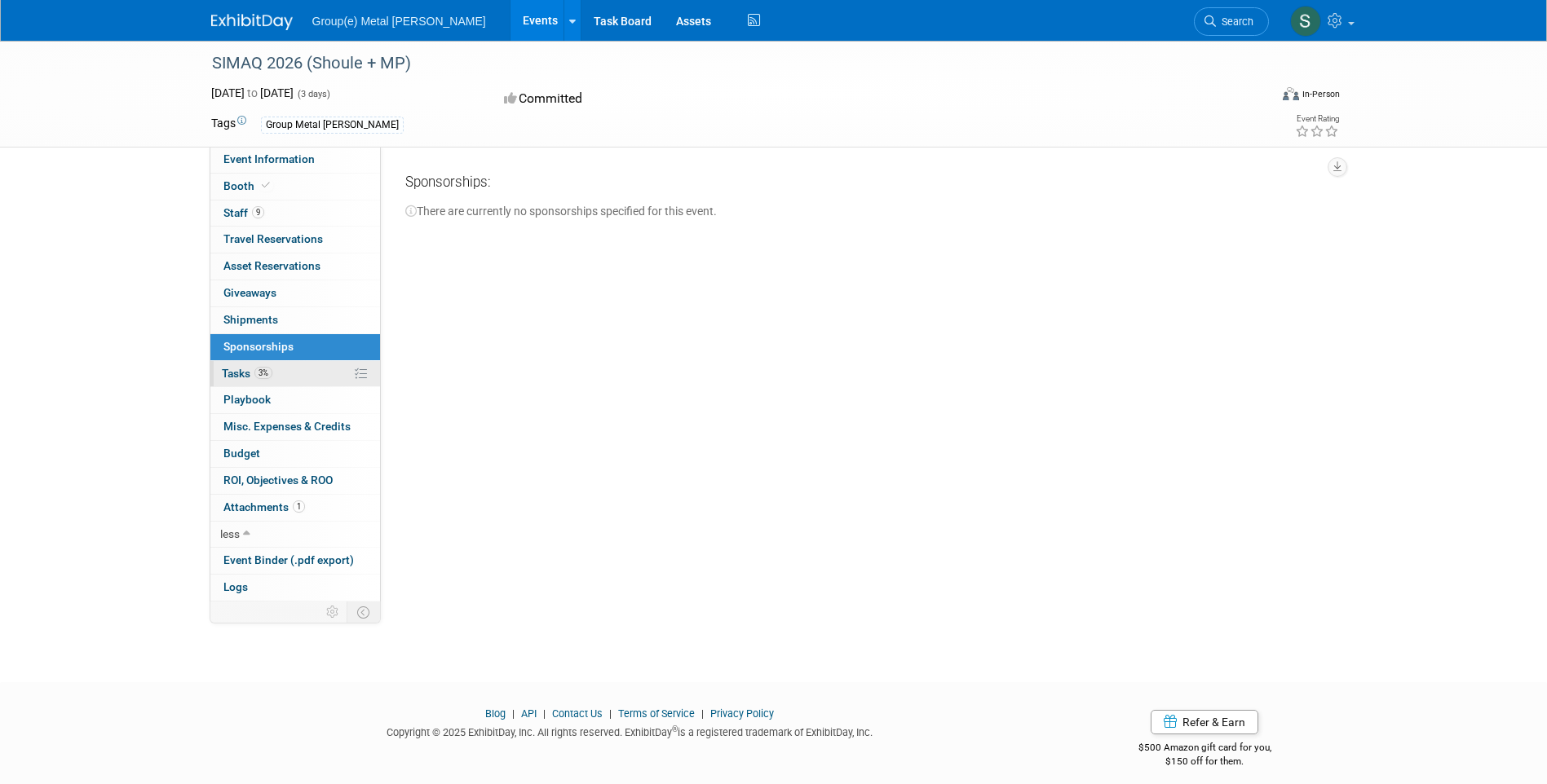
click at [262, 371] on span "3%" at bounding box center [264, 372] width 18 height 12
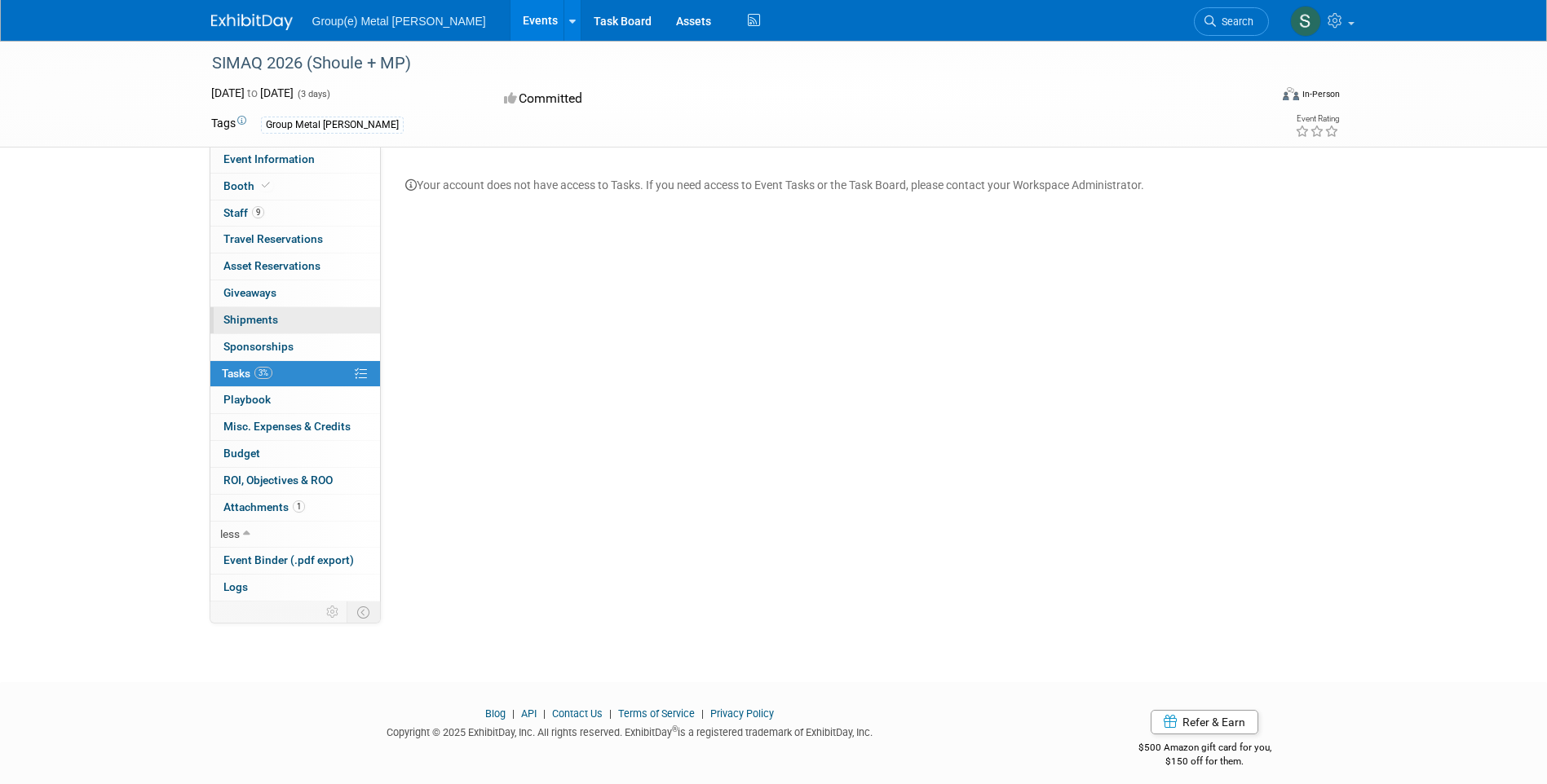
click at [258, 320] on span "Shipments 0" at bounding box center [251, 319] width 55 height 13
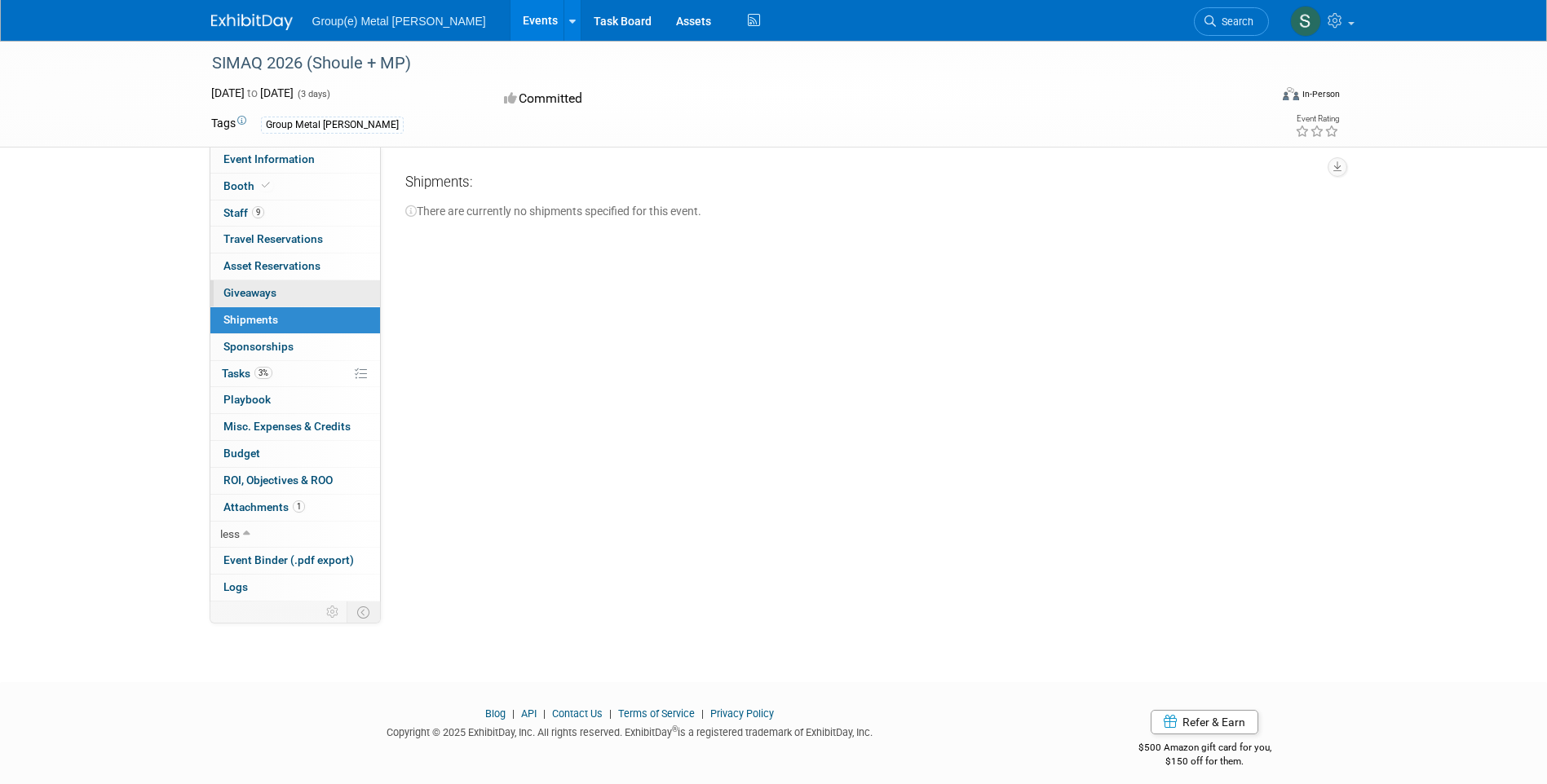
click at [259, 295] on span "Giveaways 0" at bounding box center [250, 292] width 53 height 13
click at [267, 270] on span "Asset Reservations 0" at bounding box center [272, 266] width 97 height 13
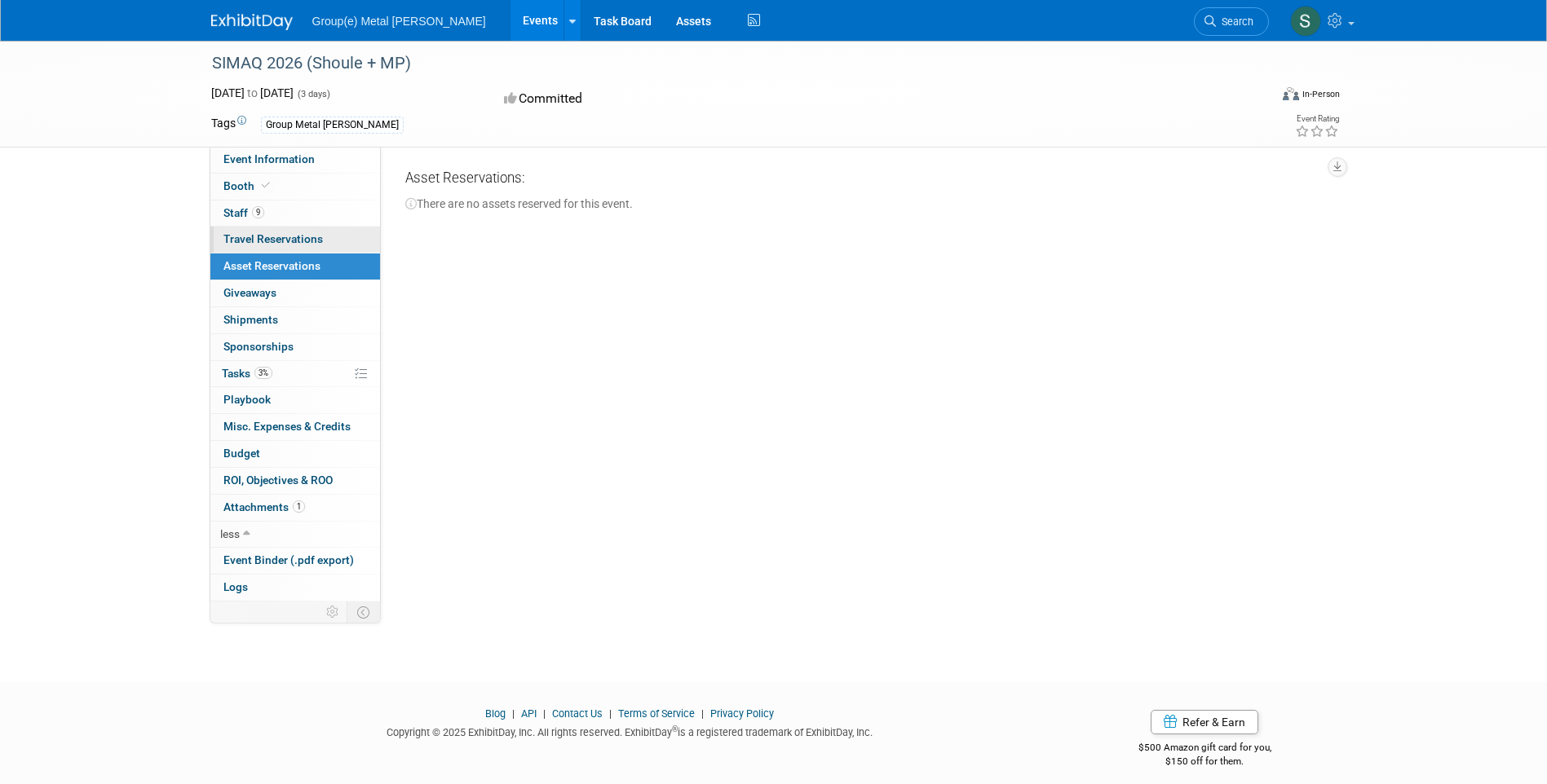
click at [268, 243] on span "Travel Reservations 0" at bounding box center [273, 239] width 100 height 13
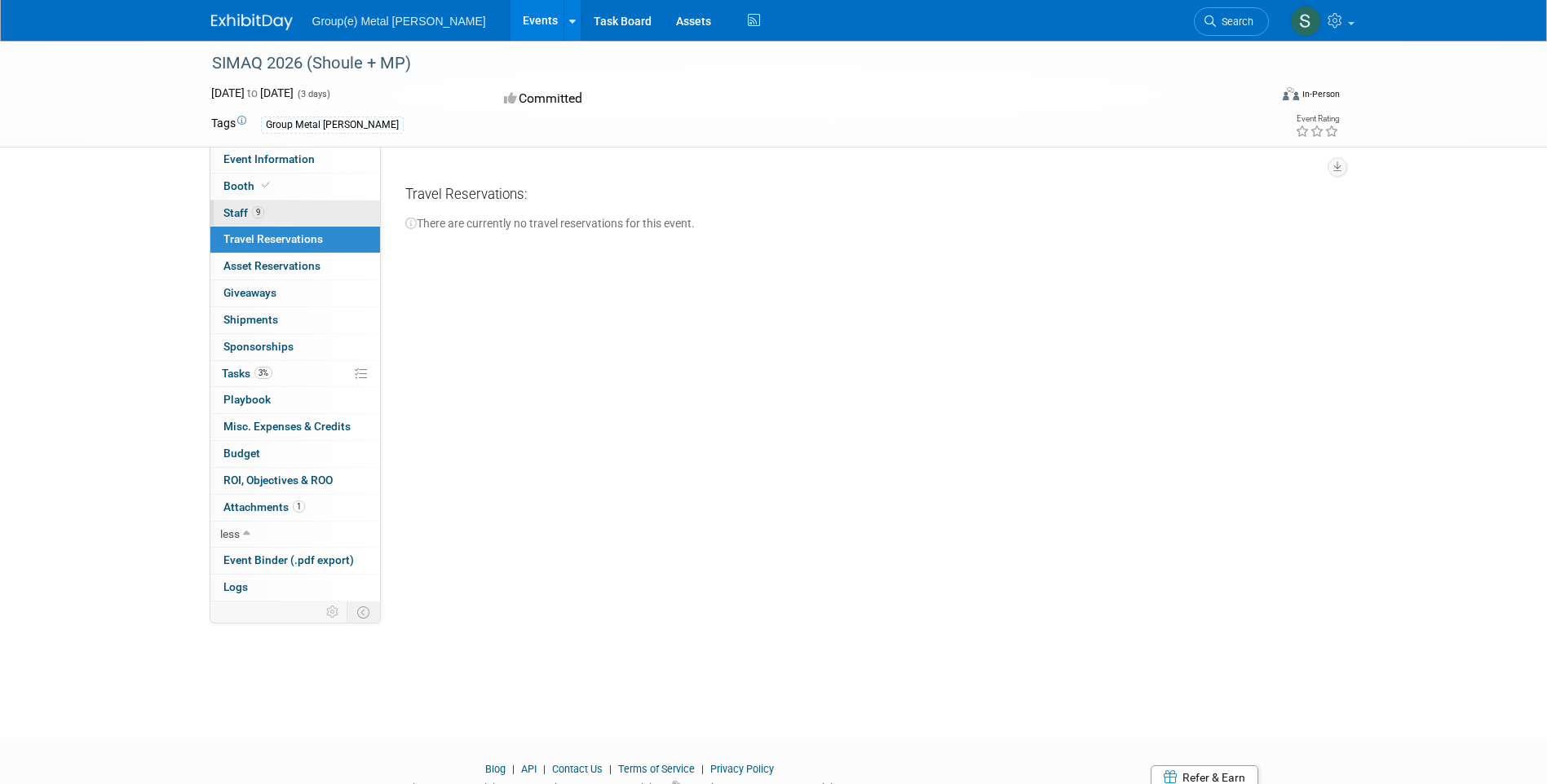
click at [249, 216] on span "Staff 9" at bounding box center [244, 213] width 41 height 13
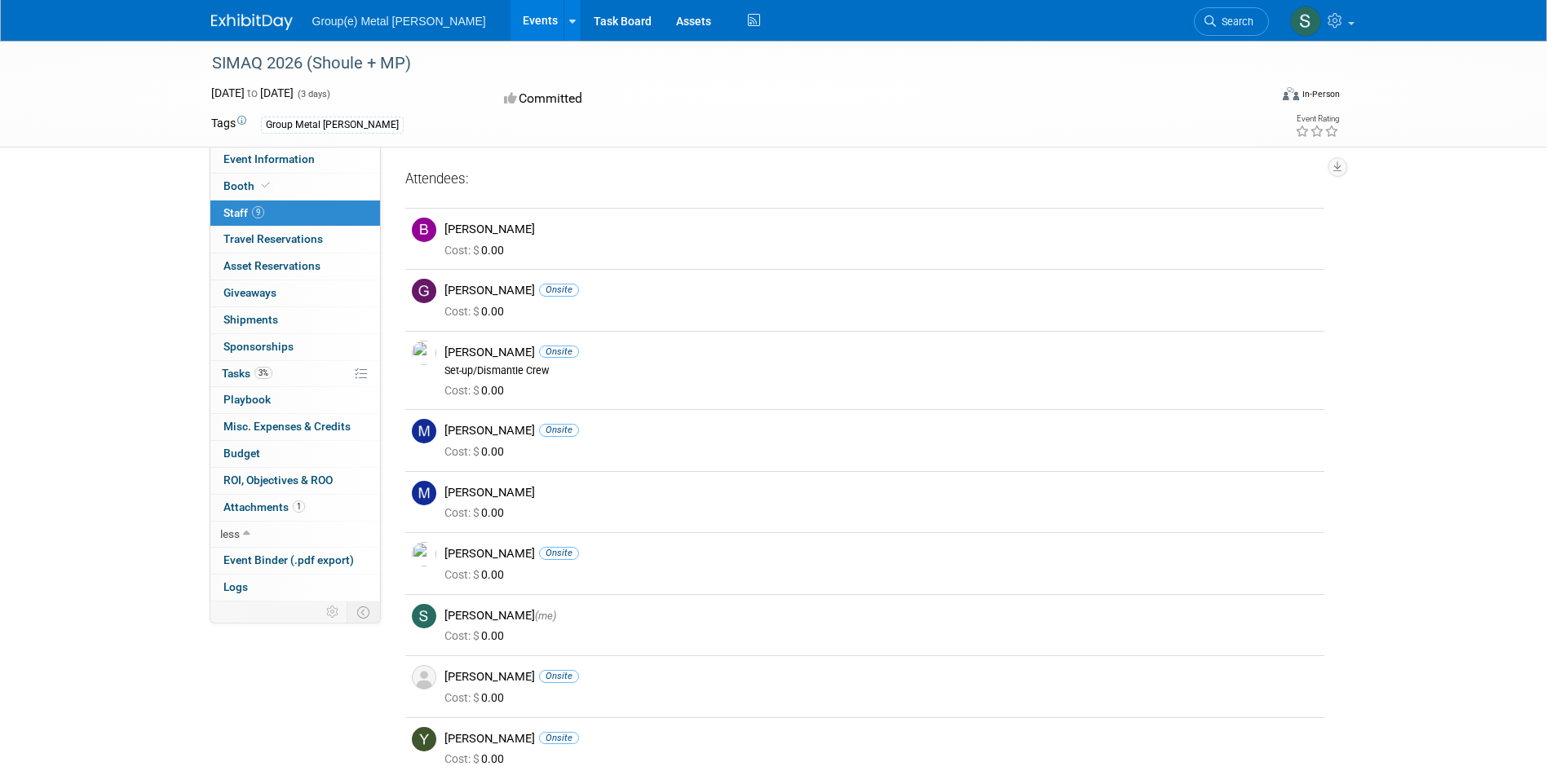
click at [153, 188] on div "SIMAQ 2026 (Shoule + MP) Jan 29, 2026 to Jan 31, 2026 (3 days) Jan 29, 2026 to …" at bounding box center [774, 434] width 1547 height 787
click at [582, 19] on link "Task Board" at bounding box center [623, 20] width 82 height 41
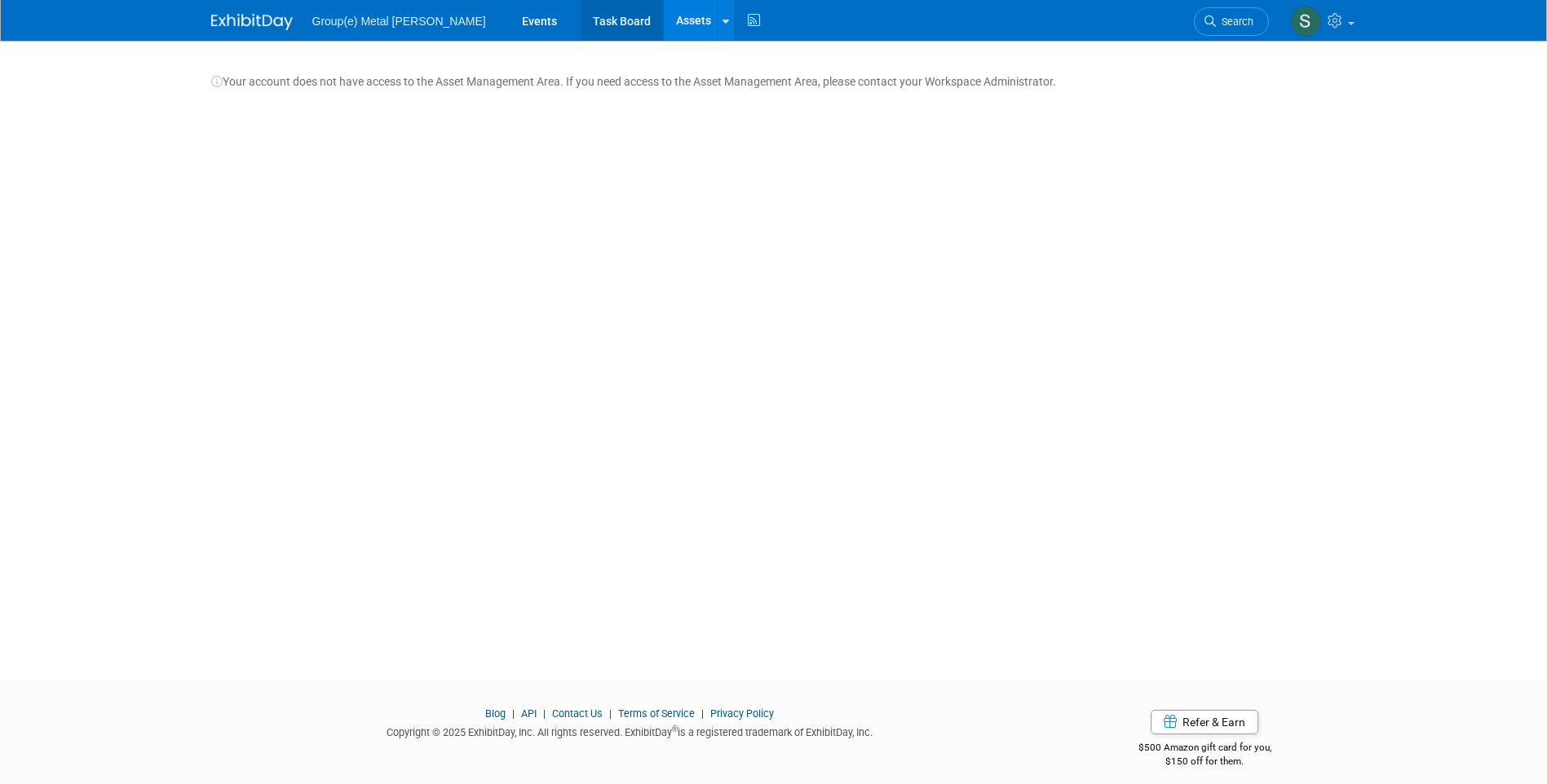
click at [581, 20] on link "Task Board" at bounding box center [622, 20] width 82 height 41
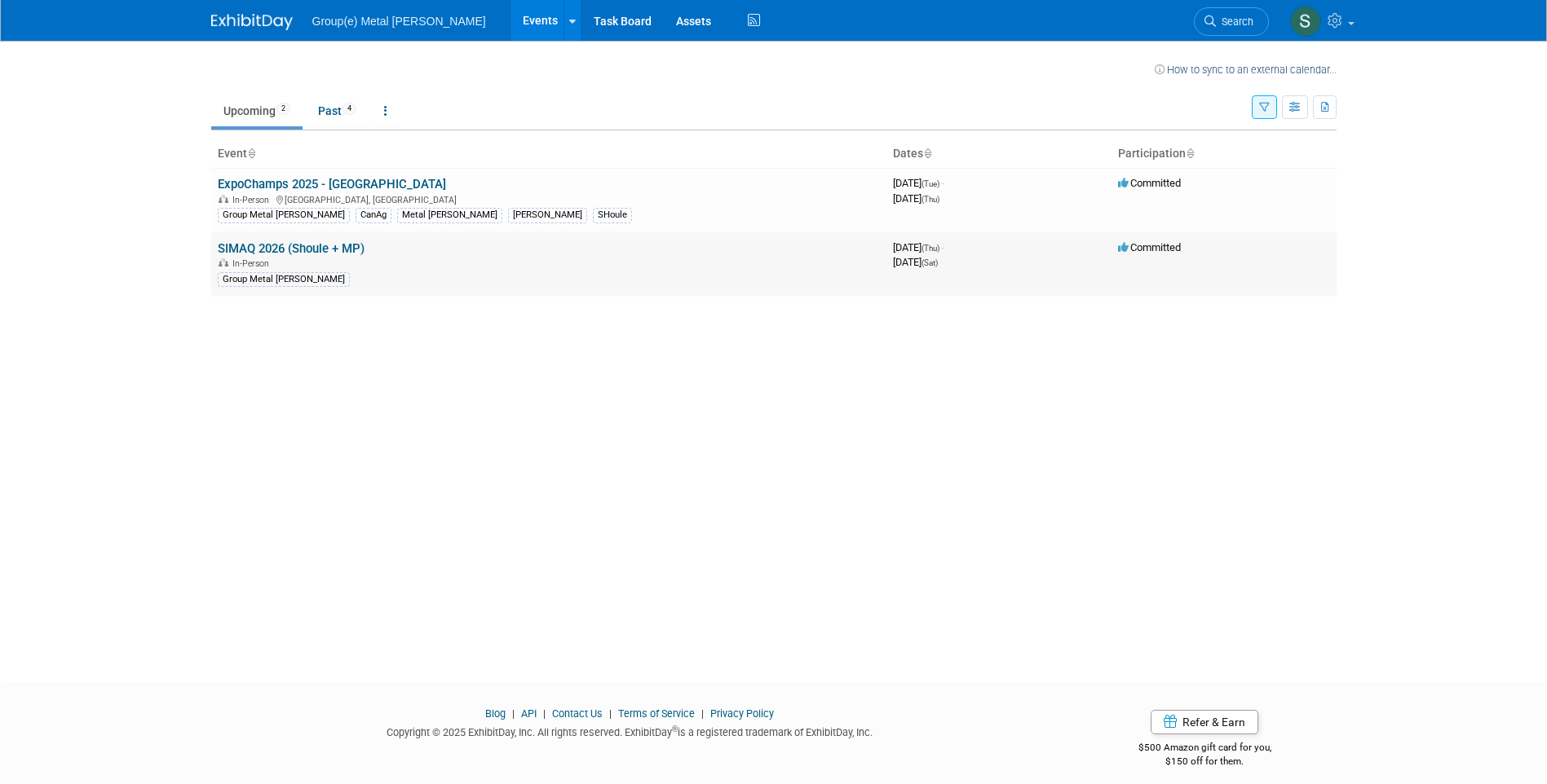
click at [1143, 250] on span "Committed" at bounding box center [1149, 246] width 63 height 12
click at [353, 245] on link "SIMAQ 2026 (Shoule + MP)" at bounding box center [290, 248] width 147 height 15
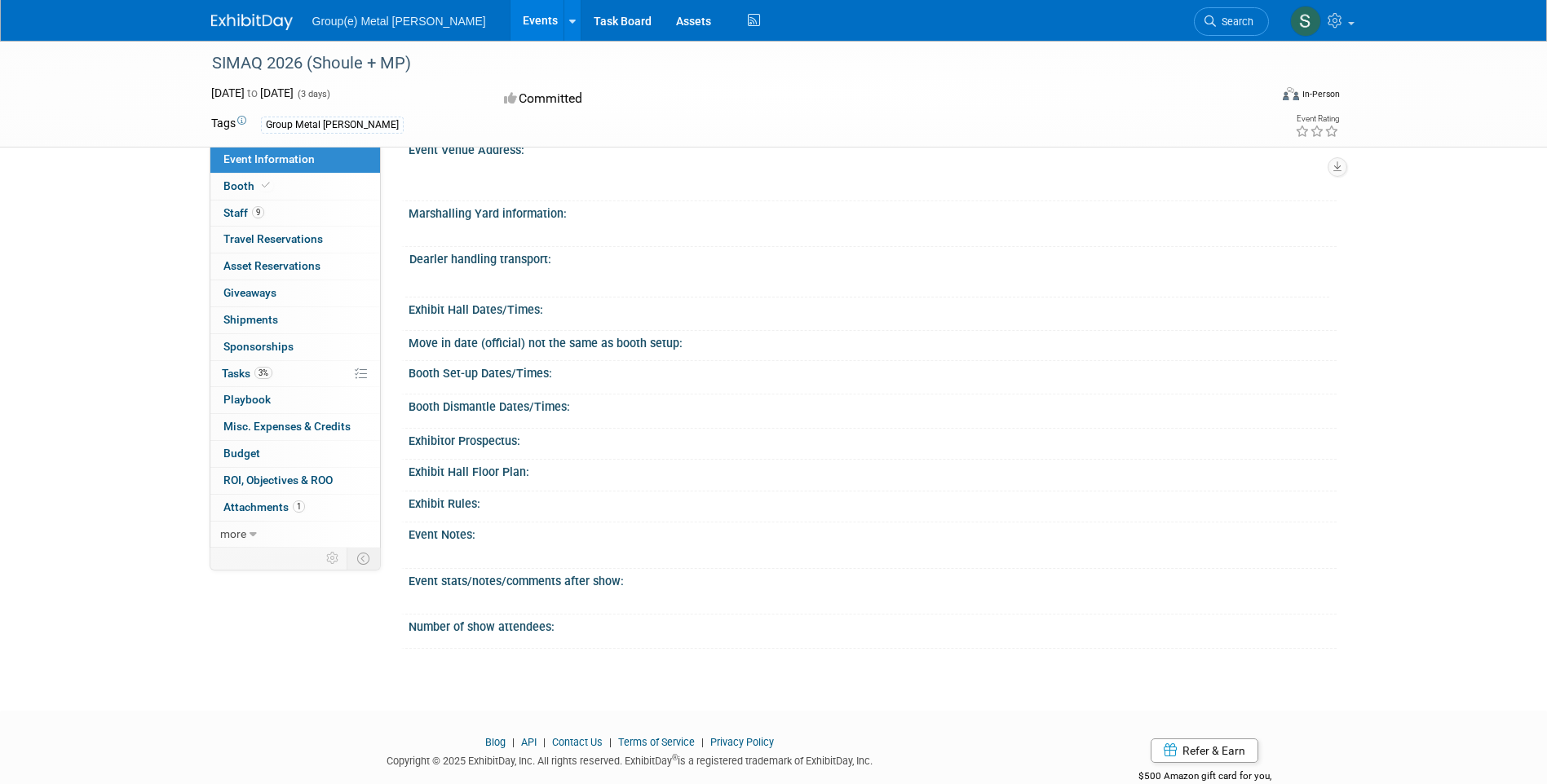
scroll to position [283, 0]
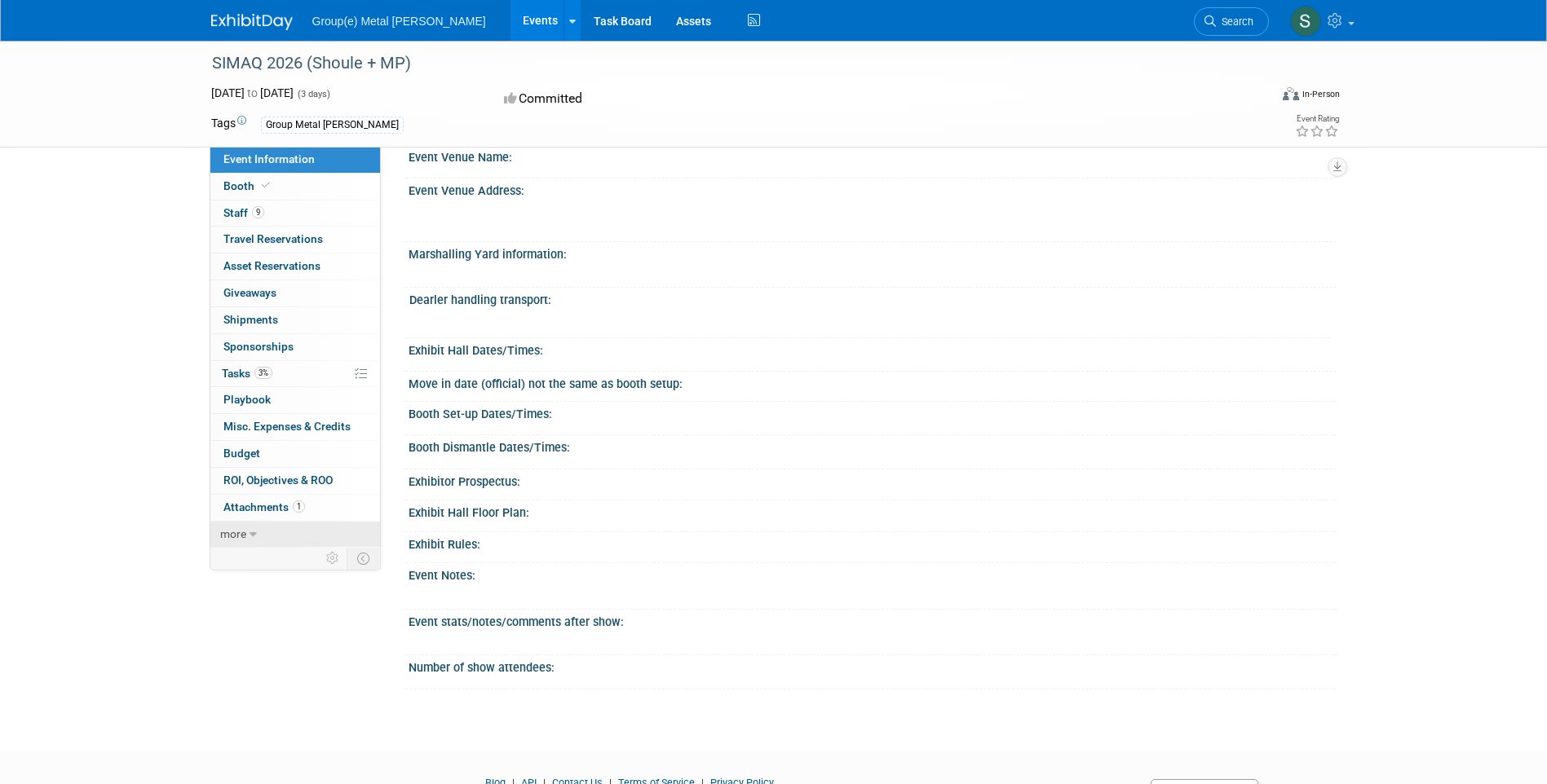
click at [253, 538] on icon at bounding box center [253, 535] width 7 height 12
click at [268, 509] on span "Attachments 1" at bounding box center [264, 507] width 81 height 13
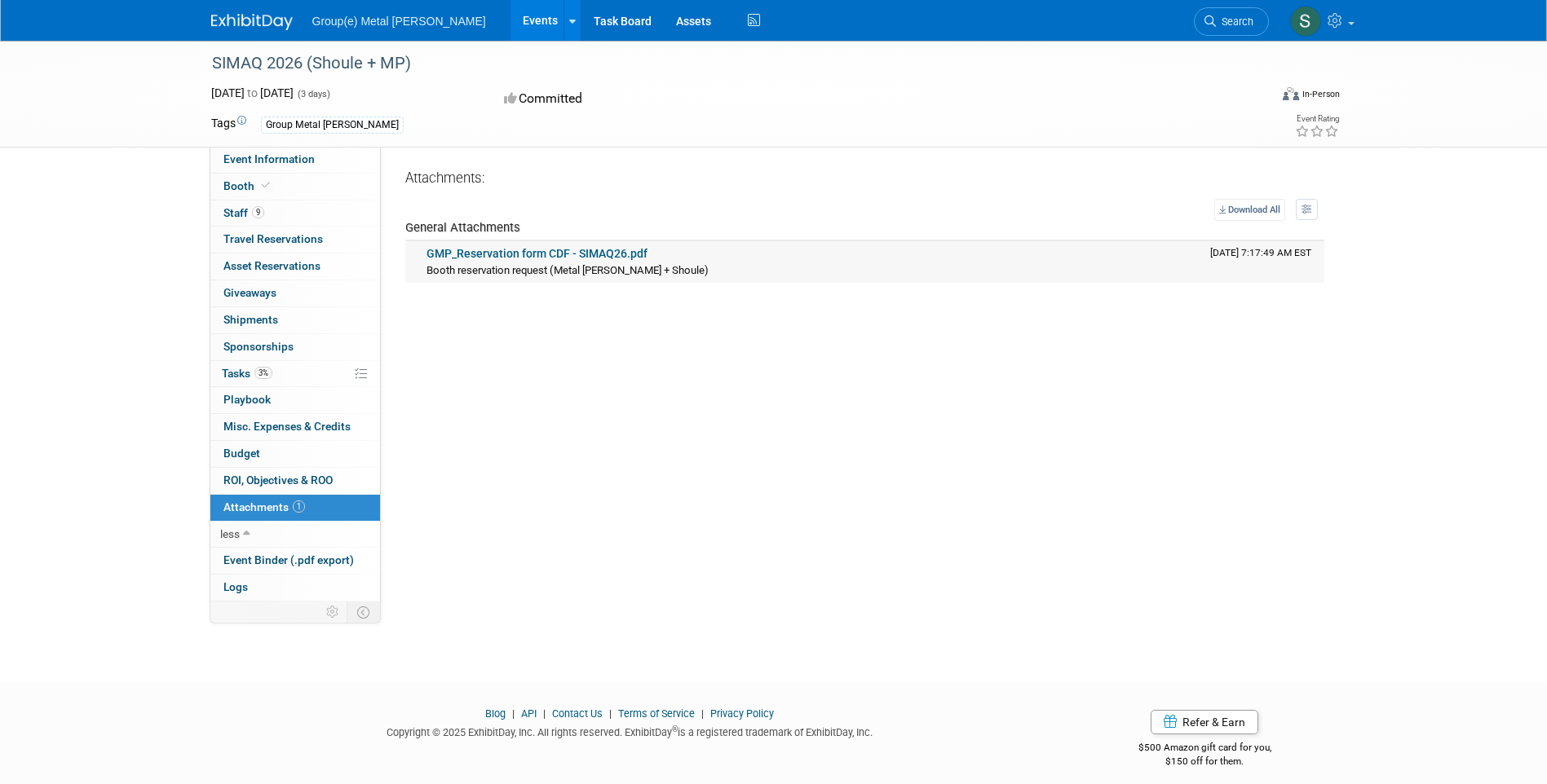
click at [507, 258] on link "GMP_Reservation form CDF - SIMAQ26.pdf" at bounding box center [537, 254] width 221 height 13
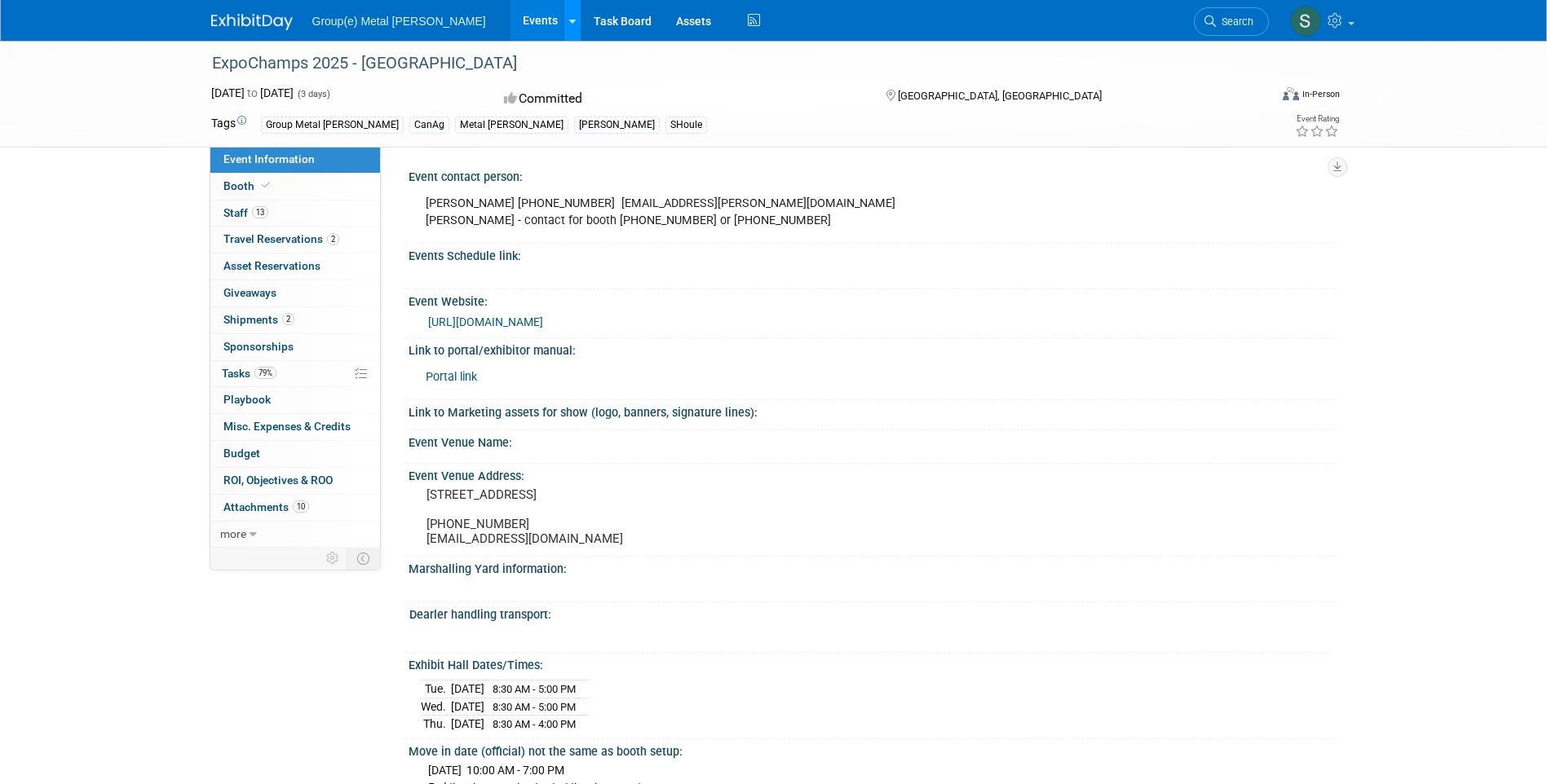
click at [563, 26] on link at bounding box center [572, 20] width 17 height 41
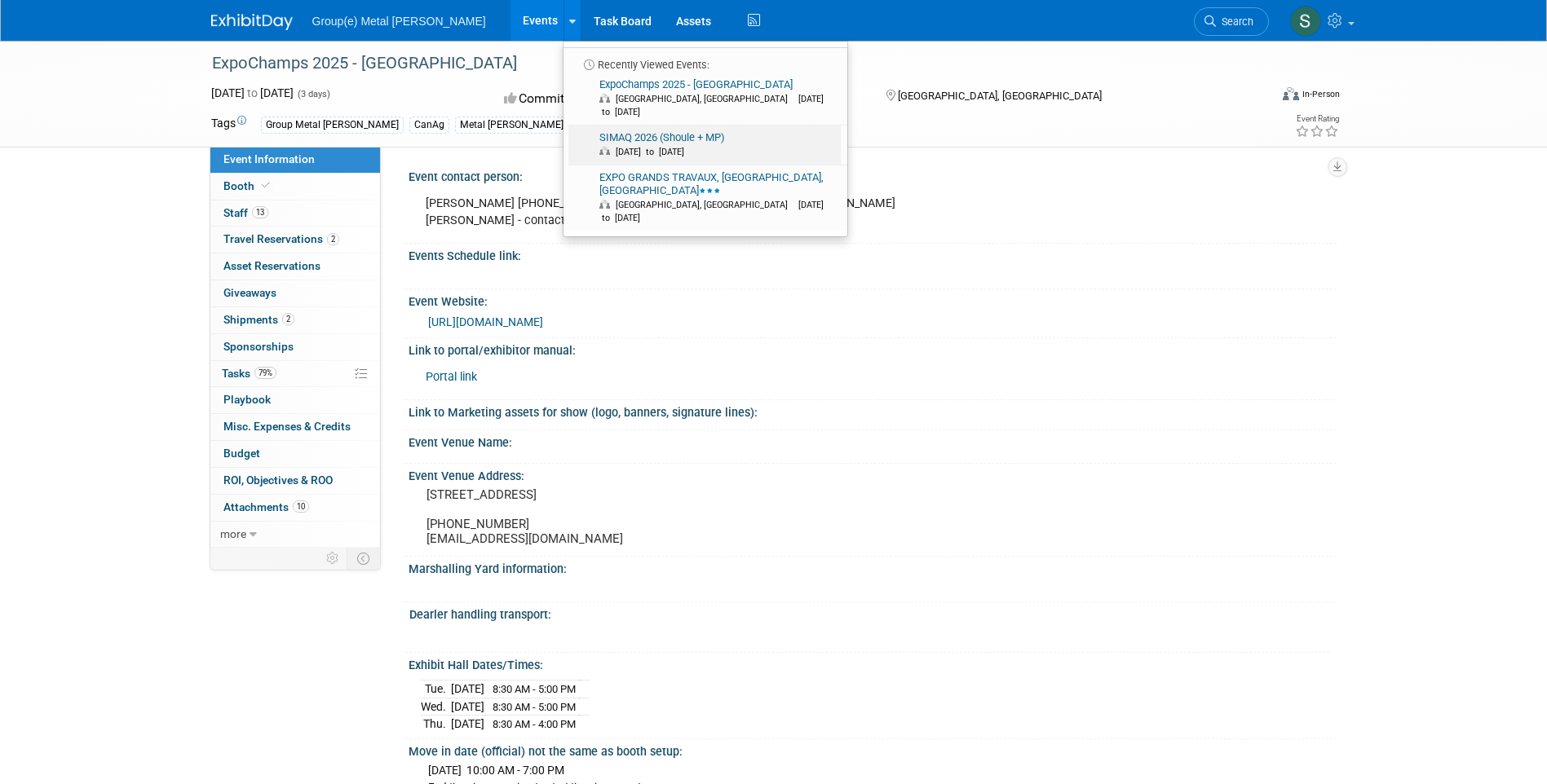
click at [584, 130] on link "SIMAQ 2026 (Shoule + MP) [DATE] to [DATE]" at bounding box center [704, 145] width 272 height 39
